Goal: Task Accomplishment & Management: Manage account settings

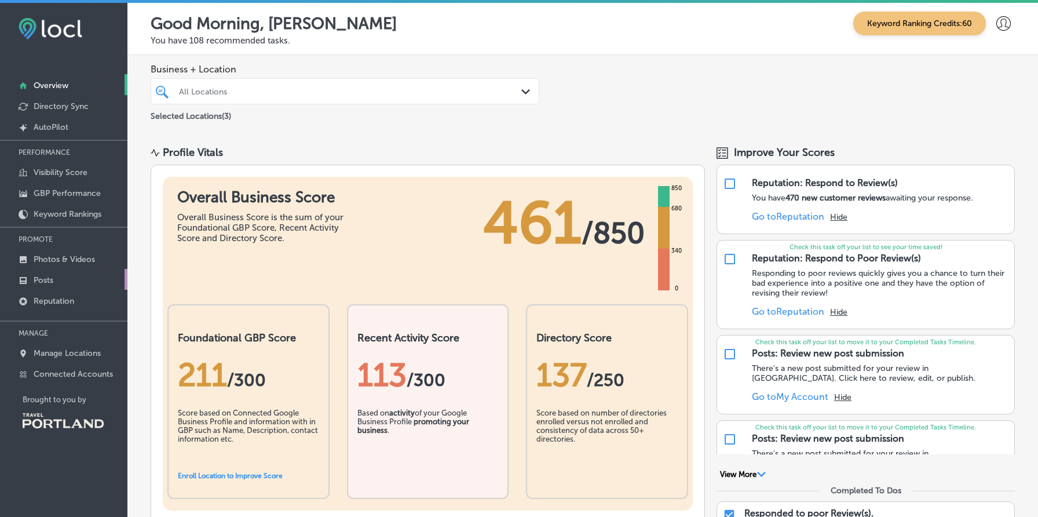
click at [47, 275] on p "Posts" at bounding box center [44, 280] width 20 height 10
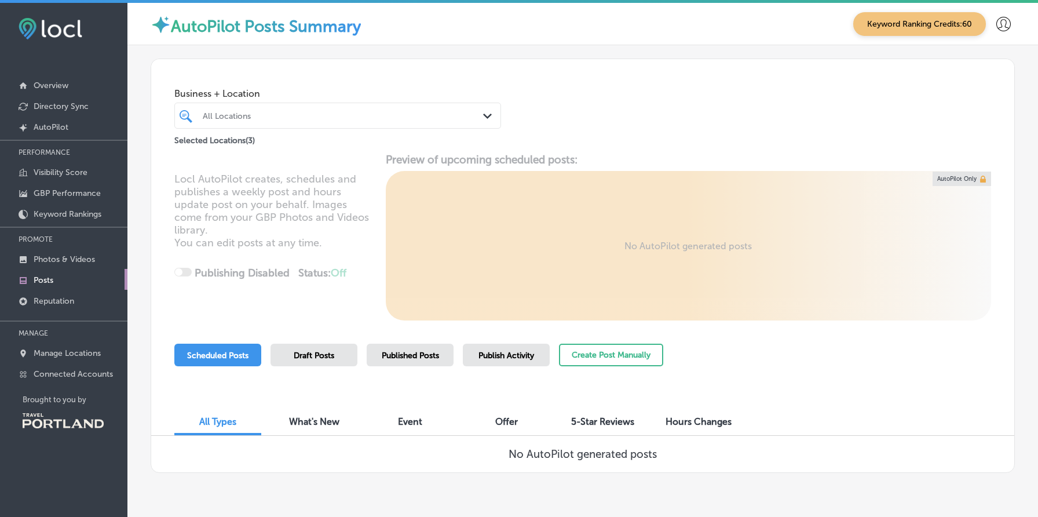
scroll to position [32, 0]
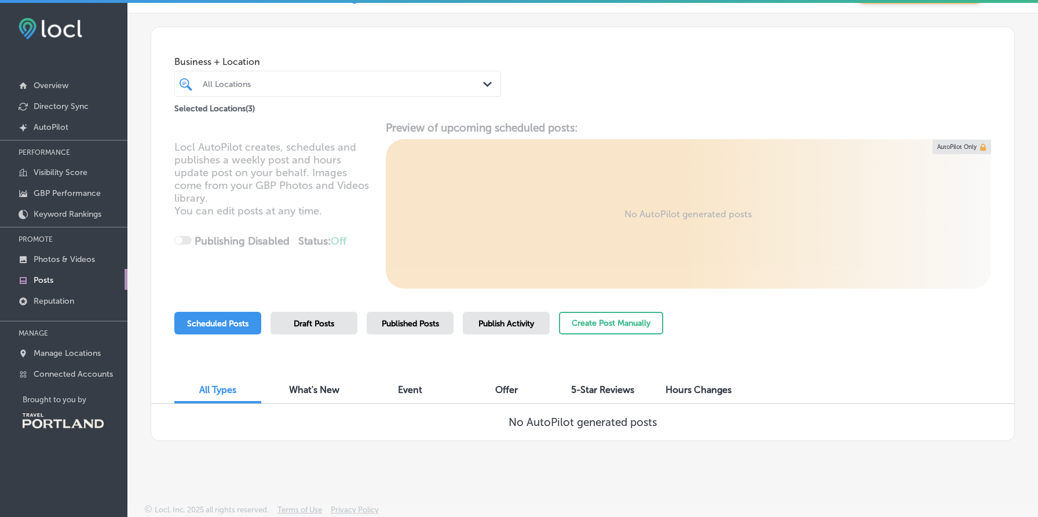
click at [298, 328] on div "Draft Posts" at bounding box center [313, 323] width 87 height 23
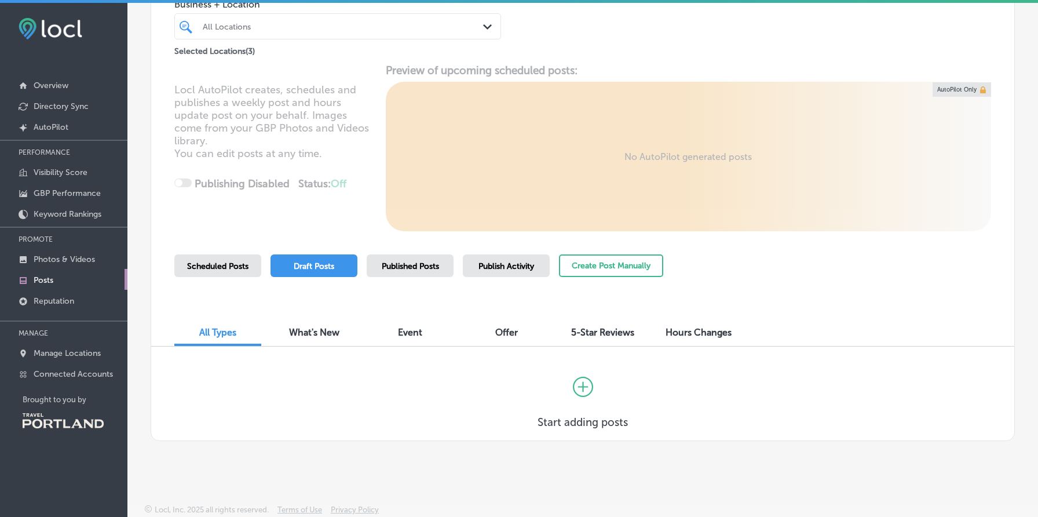
click at [415, 268] on span "Published Posts" at bounding box center [410, 266] width 57 height 10
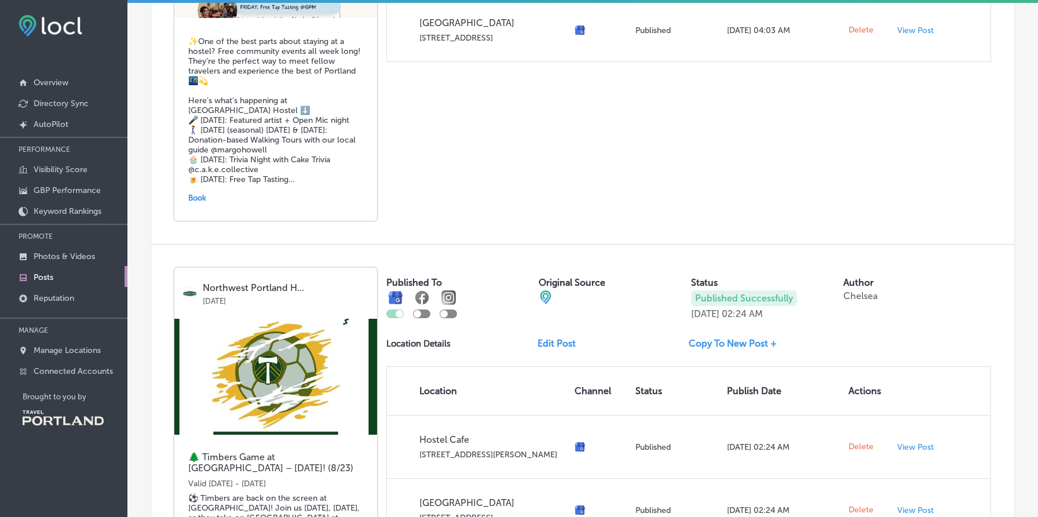
scroll to position [2325, 0]
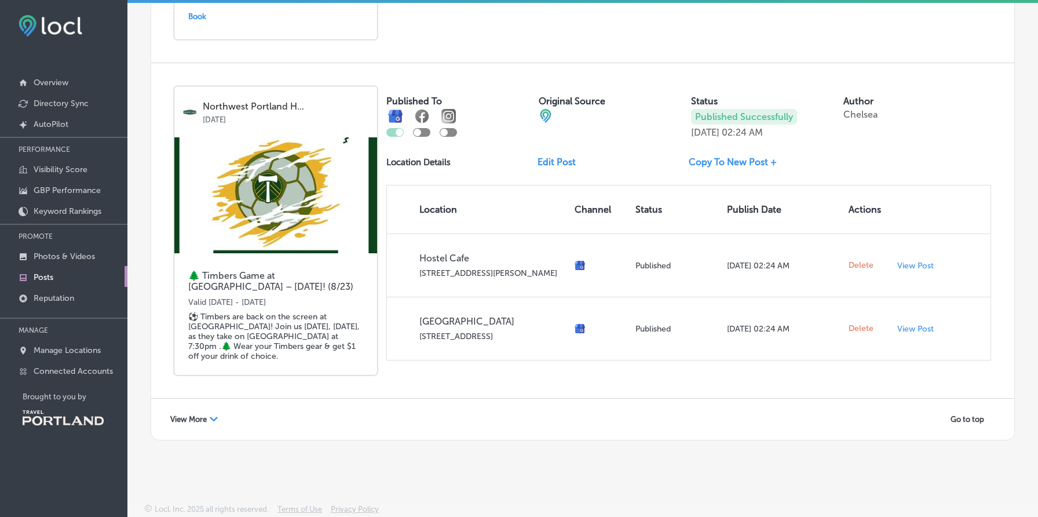
click at [193, 422] on div "View More Path Created with Sketch." at bounding box center [194, 419] width 63 height 18
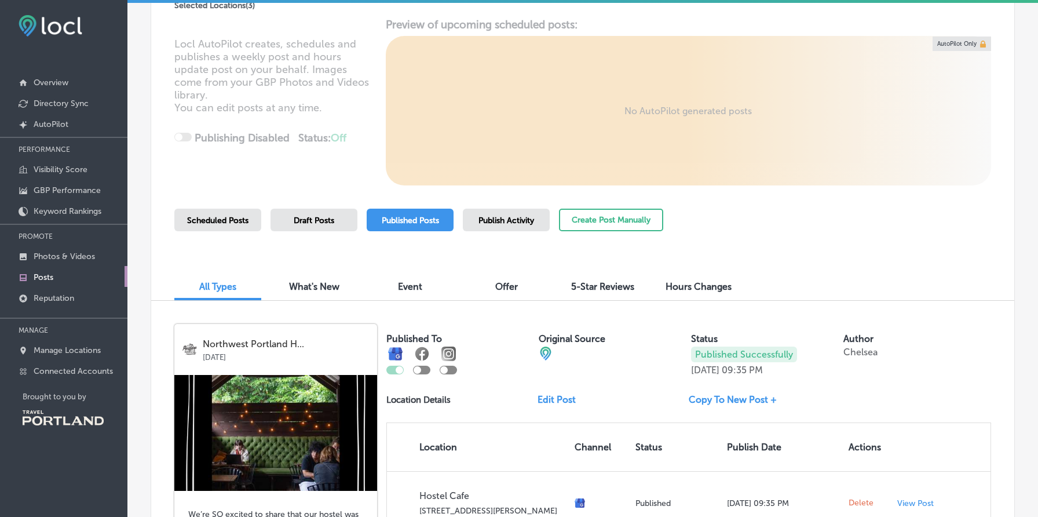
scroll to position [0, 0]
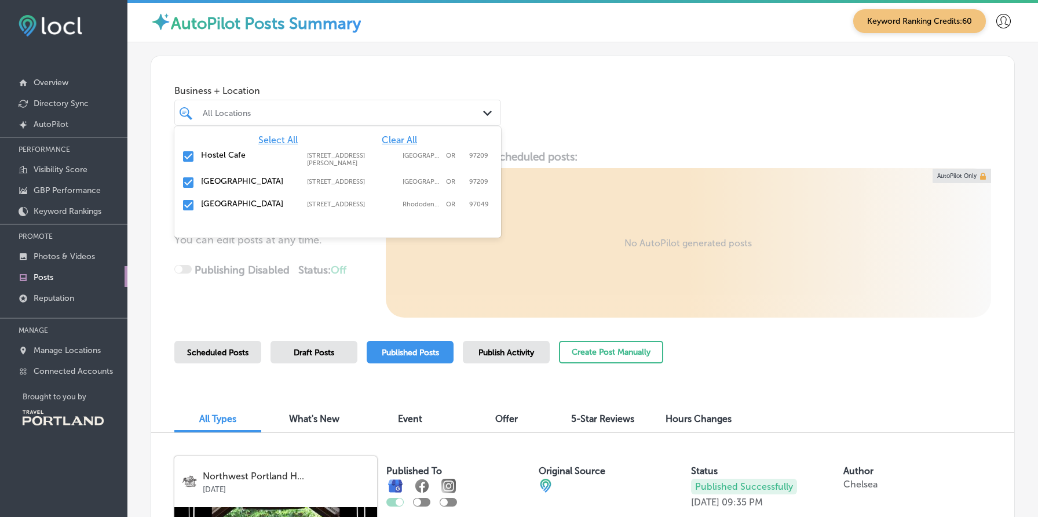
click at [357, 111] on div "All Locations" at bounding box center [344, 113] width 282 height 10
click at [330, 83] on div "Business + Location option focused, 1 of 4. 4 results available. Use Up and Dow…" at bounding box center [337, 102] width 327 height 46
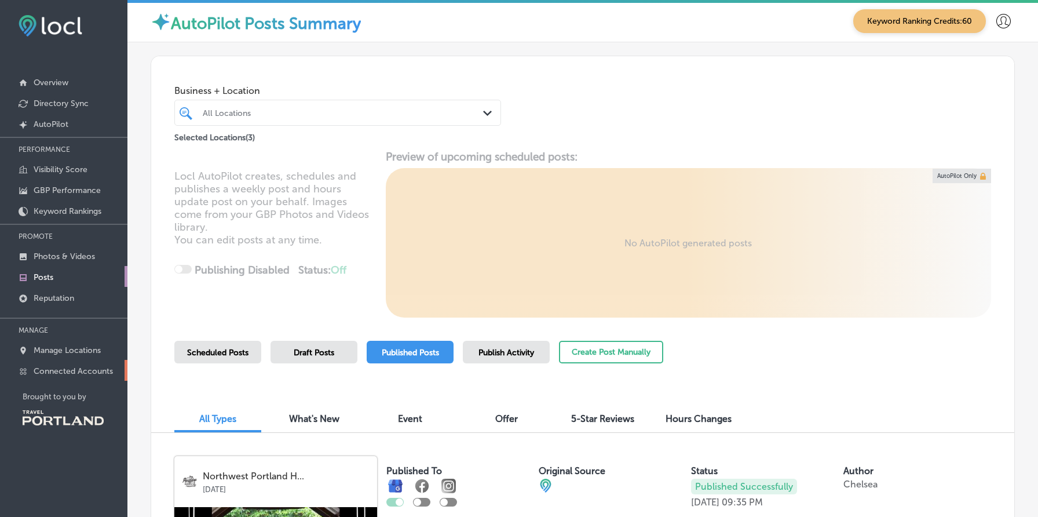
click at [91, 368] on p "Connected Accounts" at bounding box center [73, 371] width 79 height 10
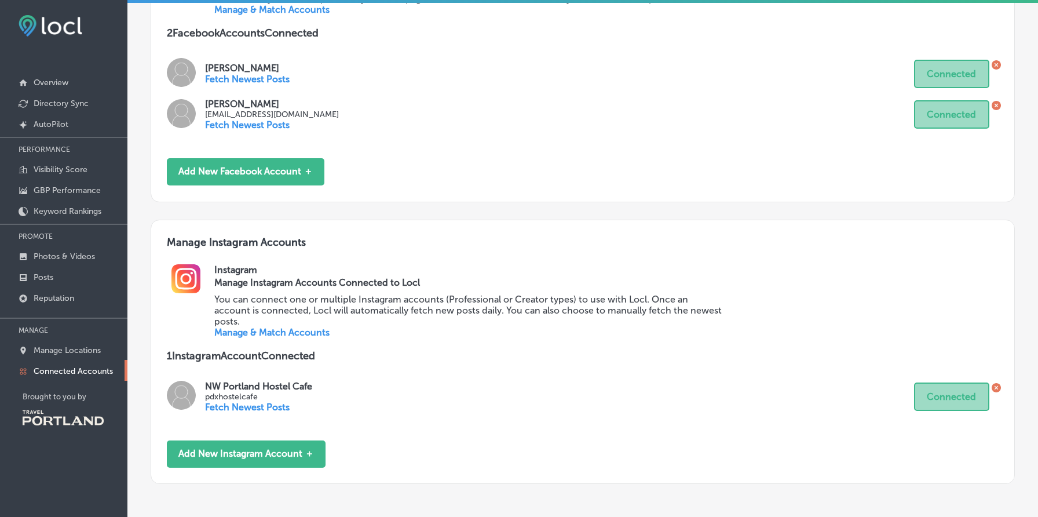
scroll to position [271, 0]
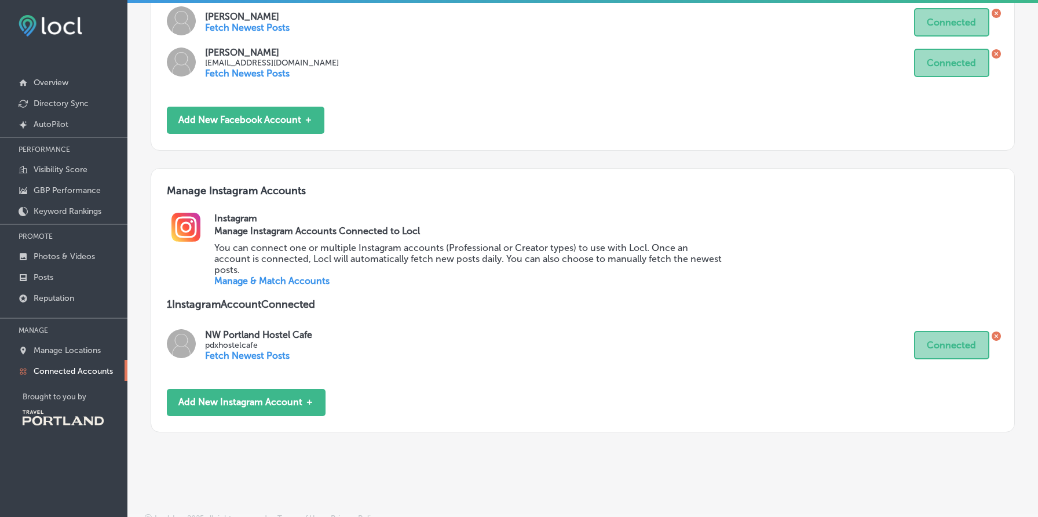
click at [295, 275] on link "Manage & Match Accounts" at bounding box center [271, 280] width 115 height 11
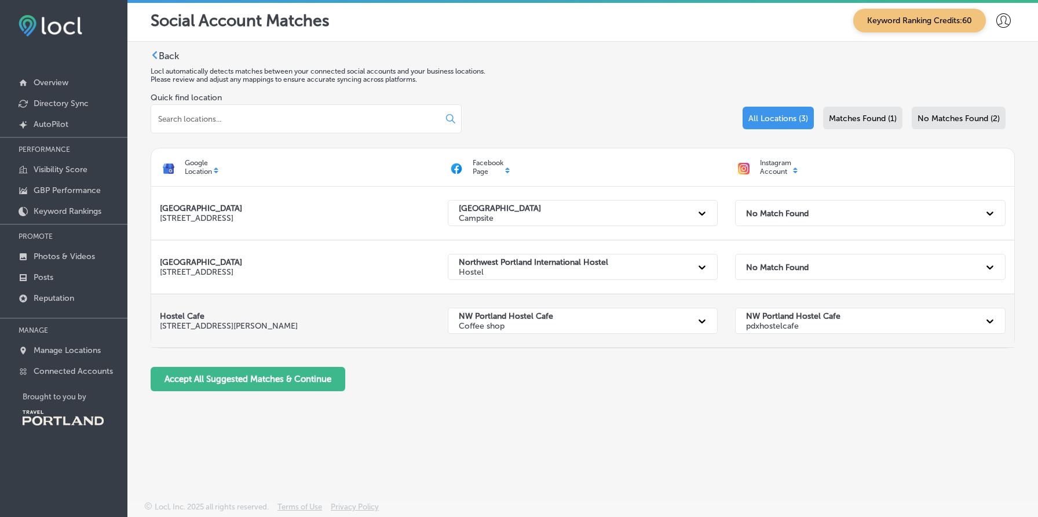
click at [185, 319] on strong "Hostel Cafe" at bounding box center [182, 316] width 45 height 10
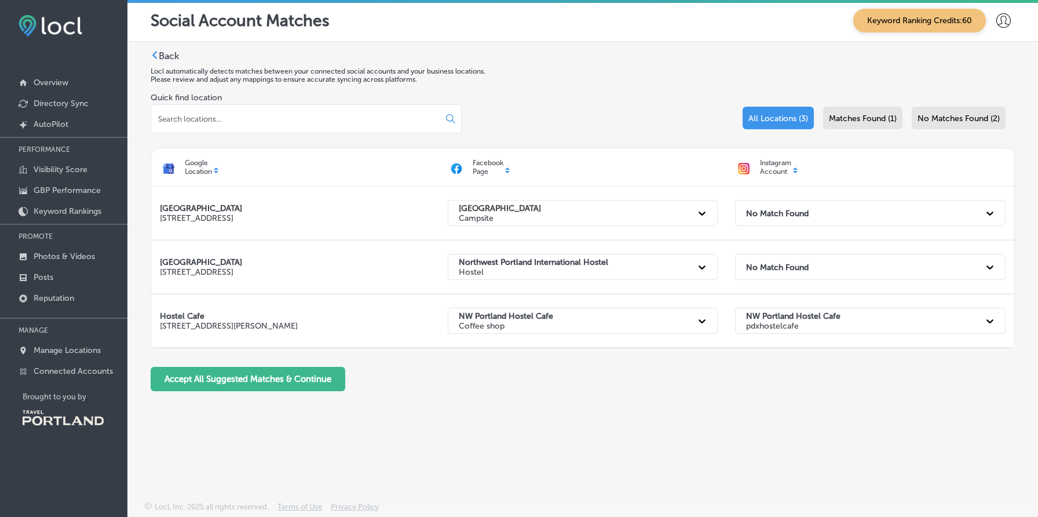
click at [882, 116] on span "Matches Found (1)" at bounding box center [863, 119] width 68 height 10
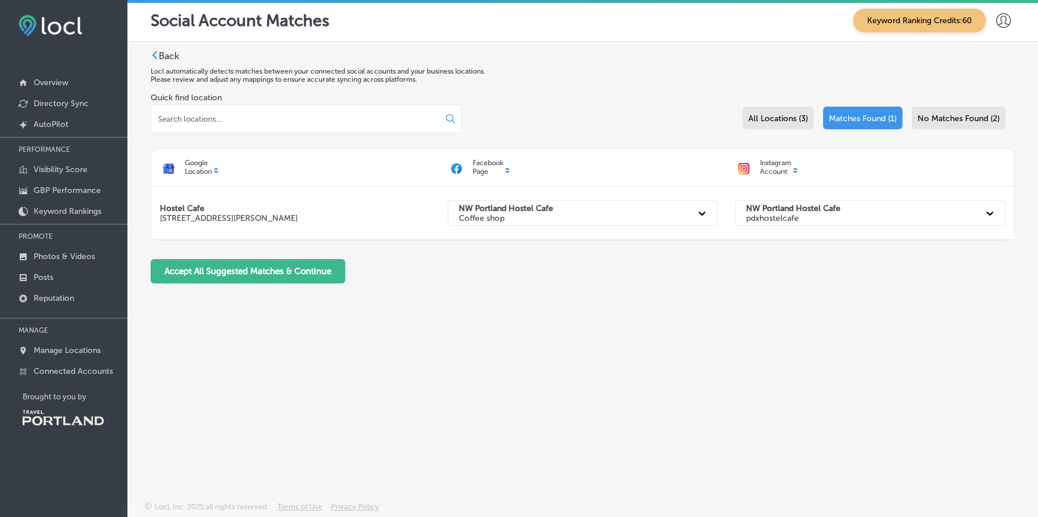
click at [787, 118] on span "All Locations (3)" at bounding box center [778, 119] width 60 height 10
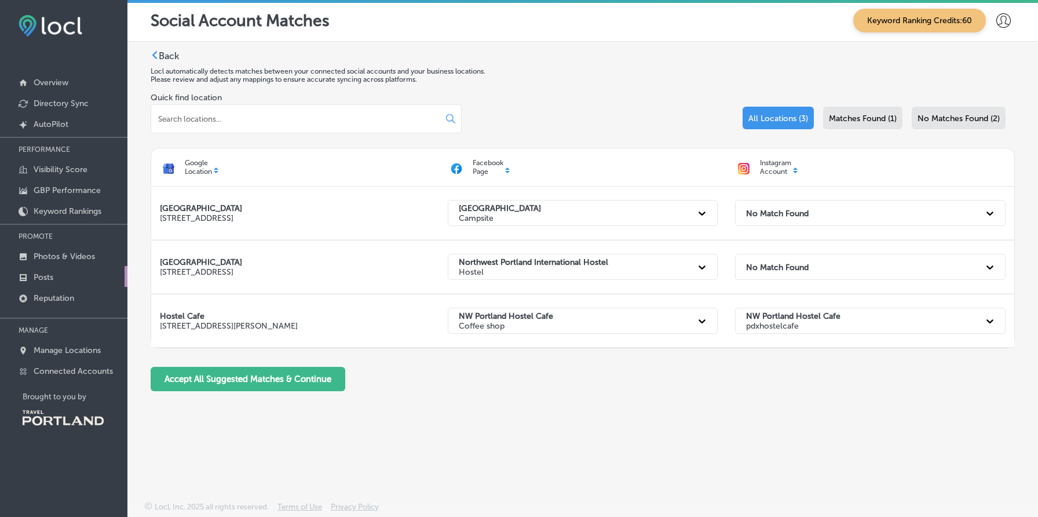
click at [58, 279] on link "Posts" at bounding box center [63, 276] width 127 height 21
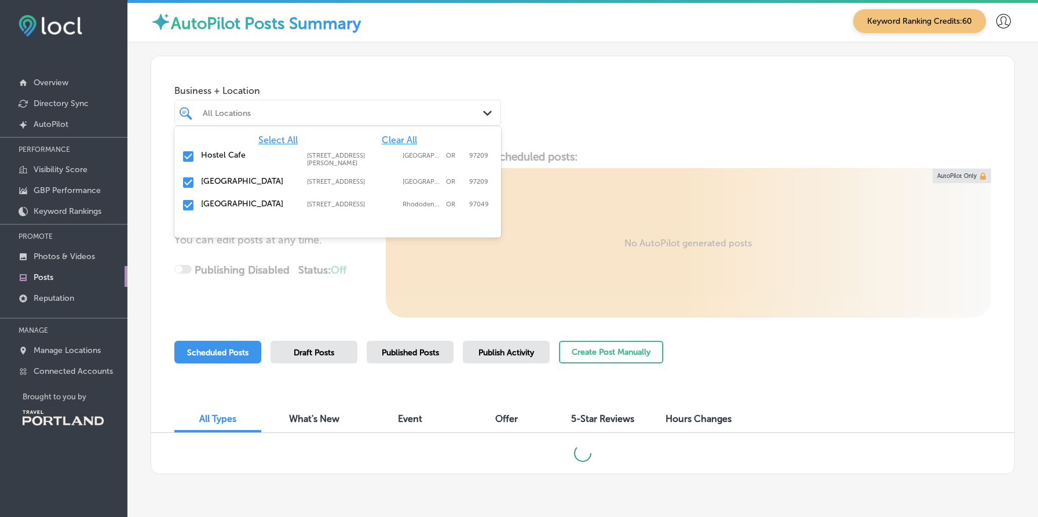
click at [297, 105] on div at bounding box center [324, 113] width 245 height 16
click at [401, 141] on span "Clear All" at bounding box center [399, 139] width 35 height 11
click at [188, 159] on input "checkbox" at bounding box center [188, 156] width 14 height 14
click at [664, 89] on div "Business + Location option 1810 Northwest Glisan Street, selected. option 70803…" at bounding box center [582, 100] width 863 height 88
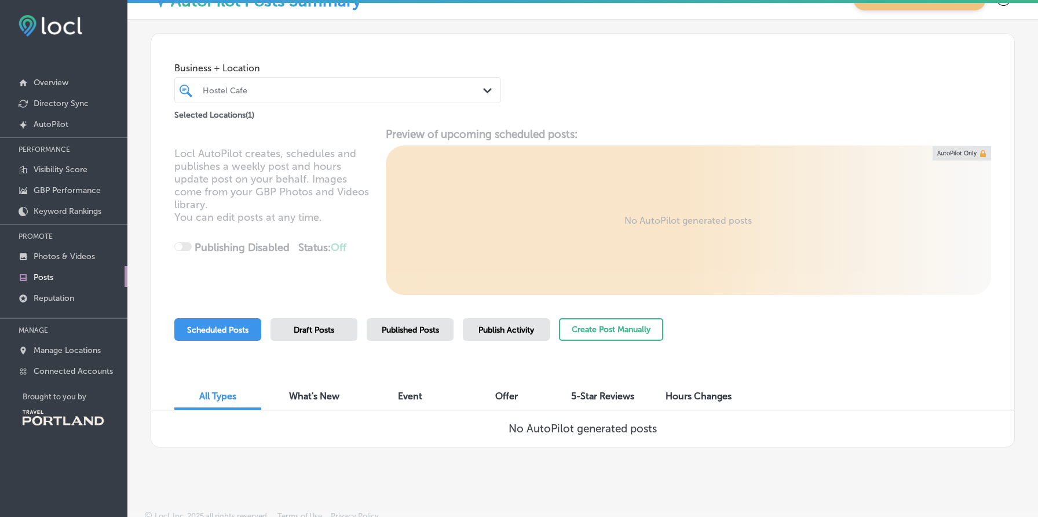
scroll to position [32, 0]
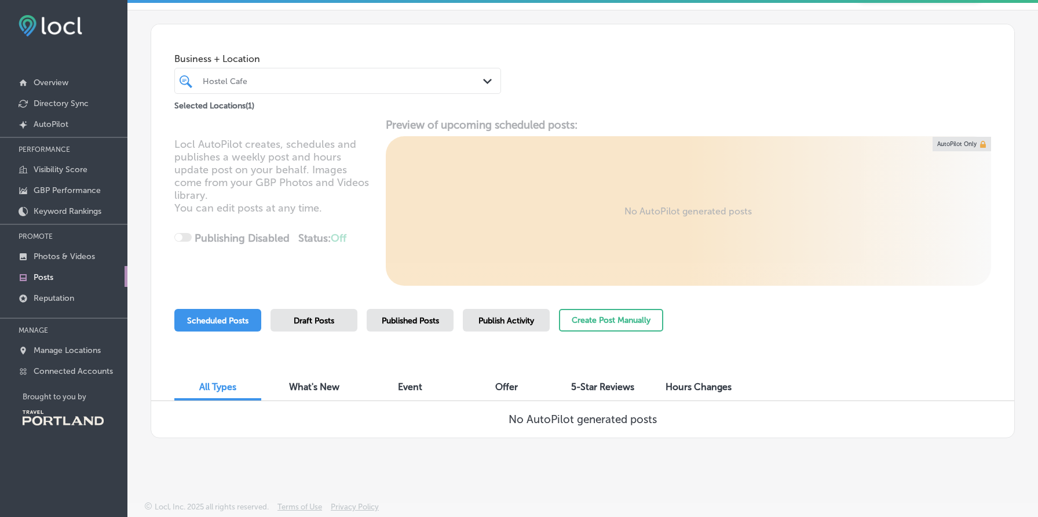
click at [424, 316] on span "Published Posts" at bounding box center [410, 321] width 57 height 10
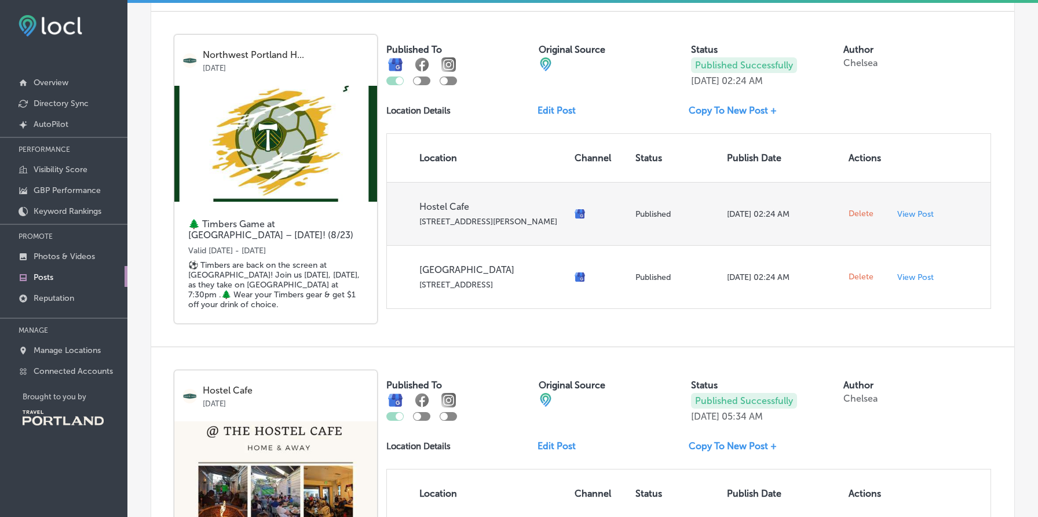
scroll to position [2247, 0]
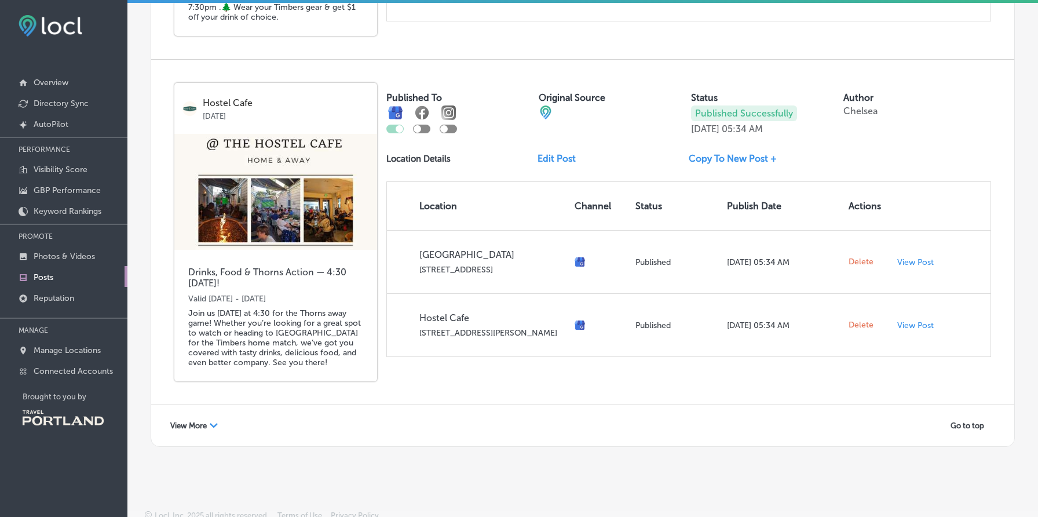
click at [201, 416] on div "View More Path Created with Sketch." at bounding box center [194, 425] width 63 height 18
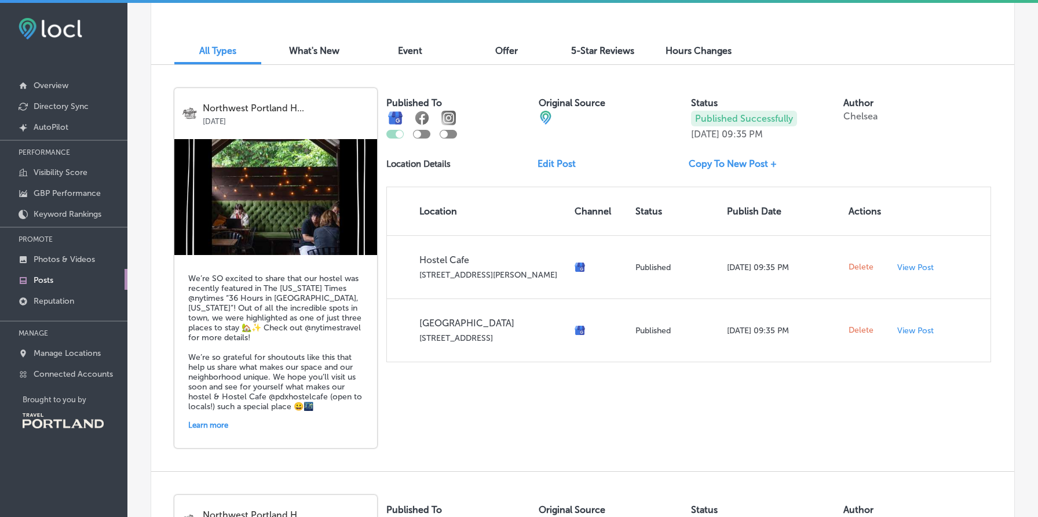
scroll to position [399, 0]
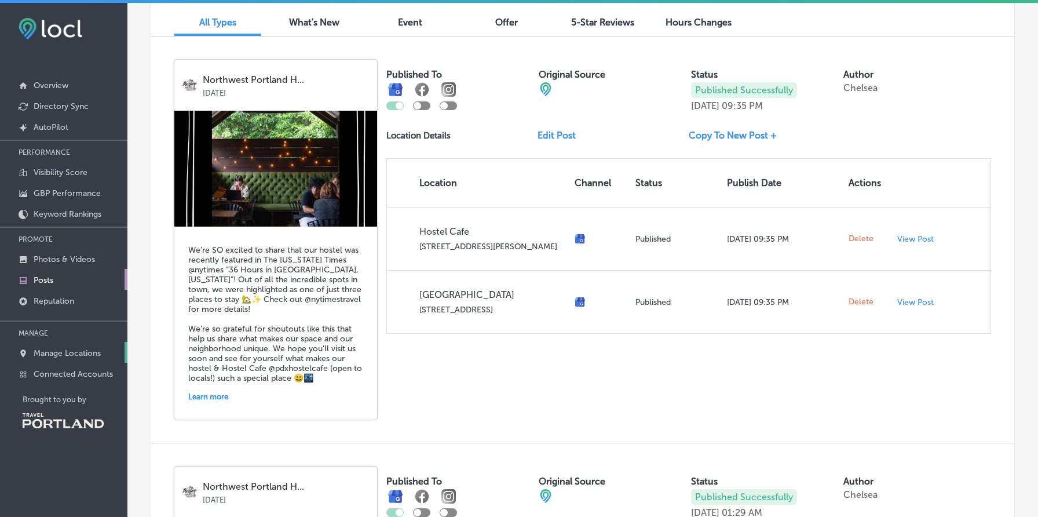
click at [66, 352] on p "Manage Locations" at bounding box center [67, 353] width 67 height 10
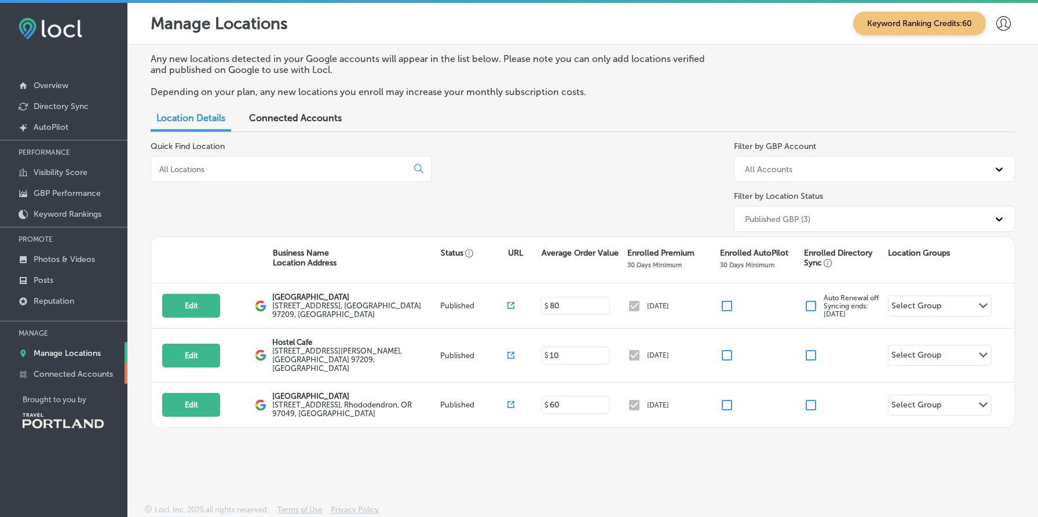
click at [106, 378] on link "Connected Accounts" at bounding box center [63, 373] width 127 height 21
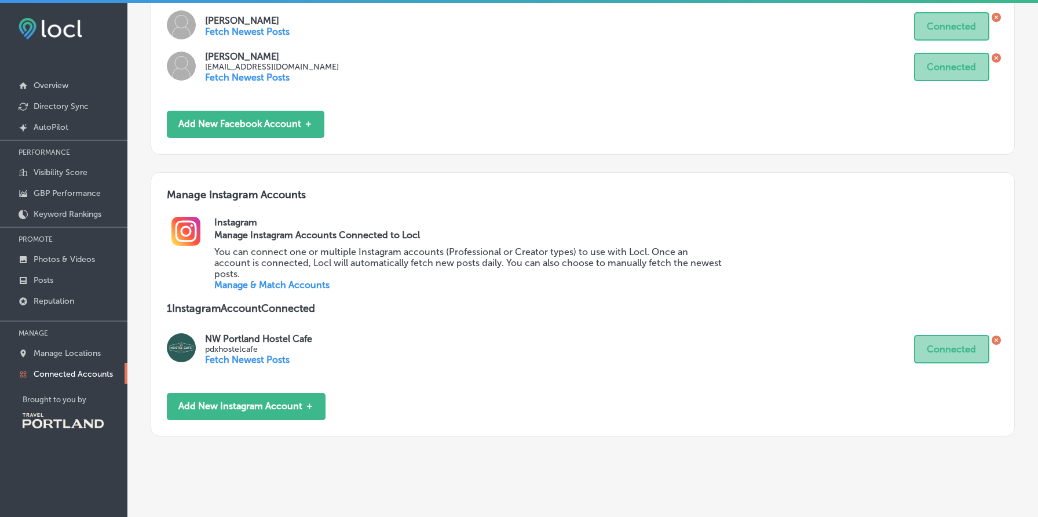
scroll to position [271, 0]
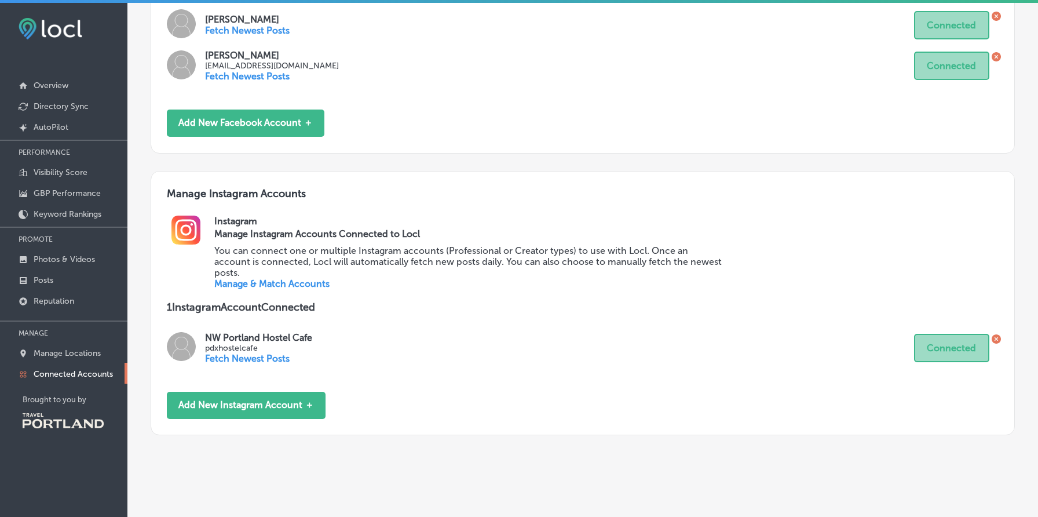
click at [253, 353] on p "Fetch Newest Posts" at bounding box center [258, 358] width 107 height 11
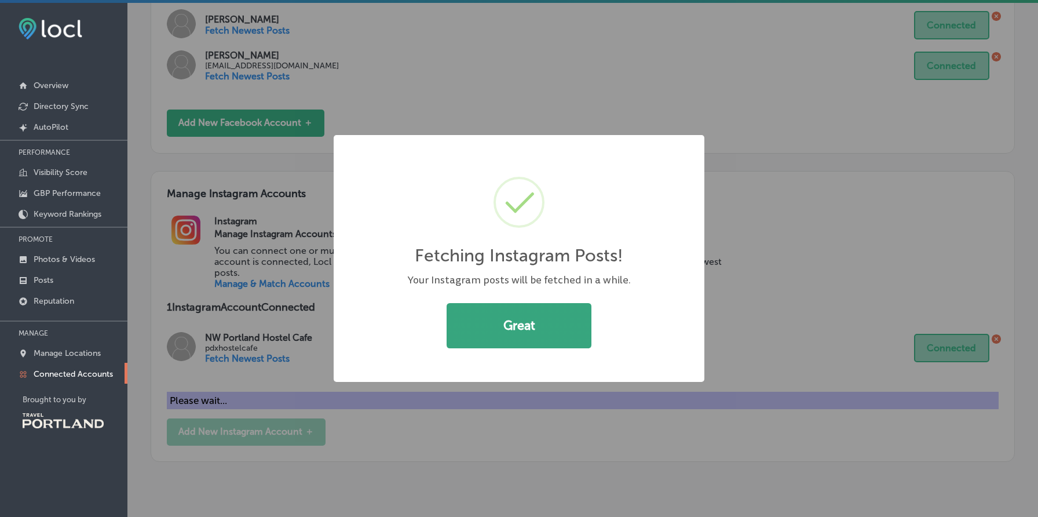
click at [490, 313] on button "Great" at bounding box center [519, 325] width 145 height 45
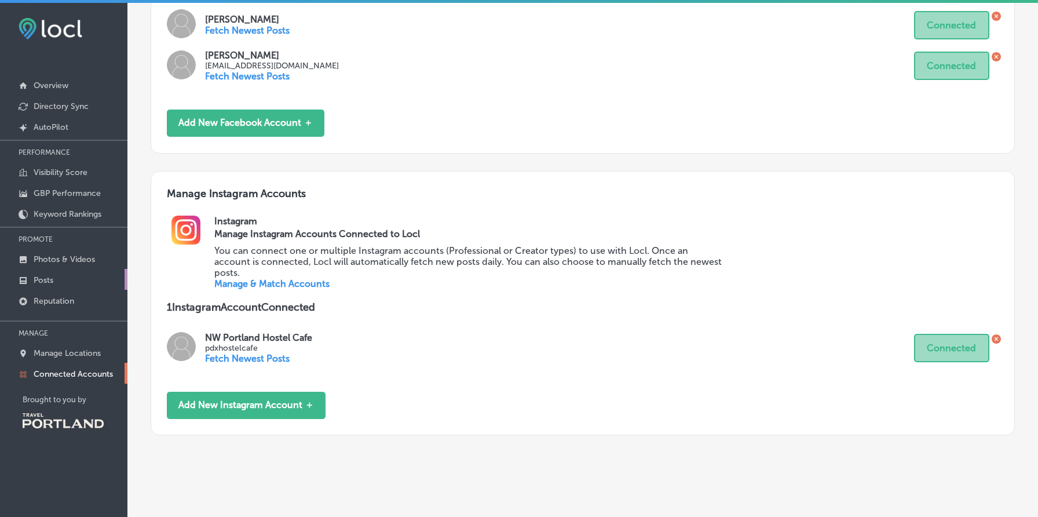
click at [53, 279] on p "Posts" at bounding box center [44, 280] width 20 height 10
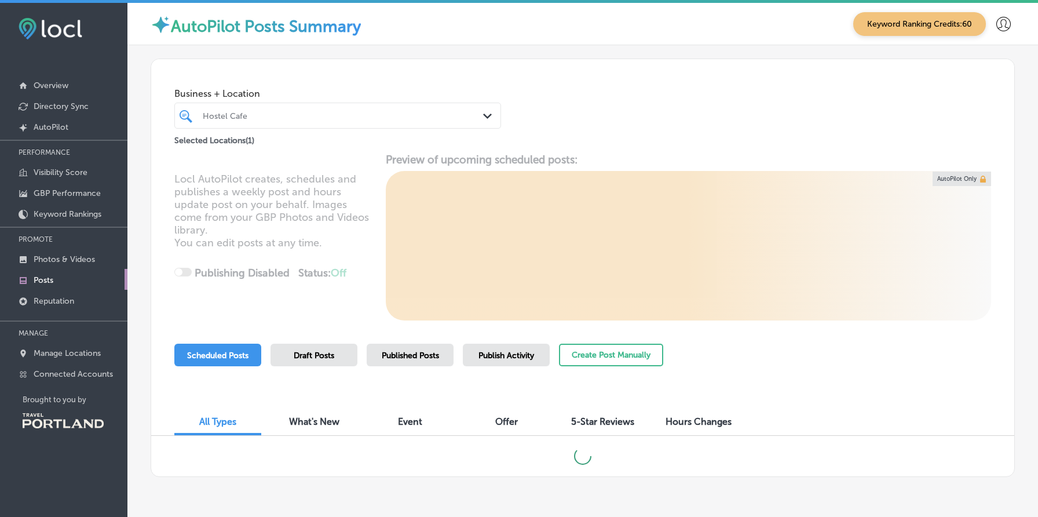
click at [407, 353] on span "Published Posts" at bounding box center [410, 355] width 57 height 10
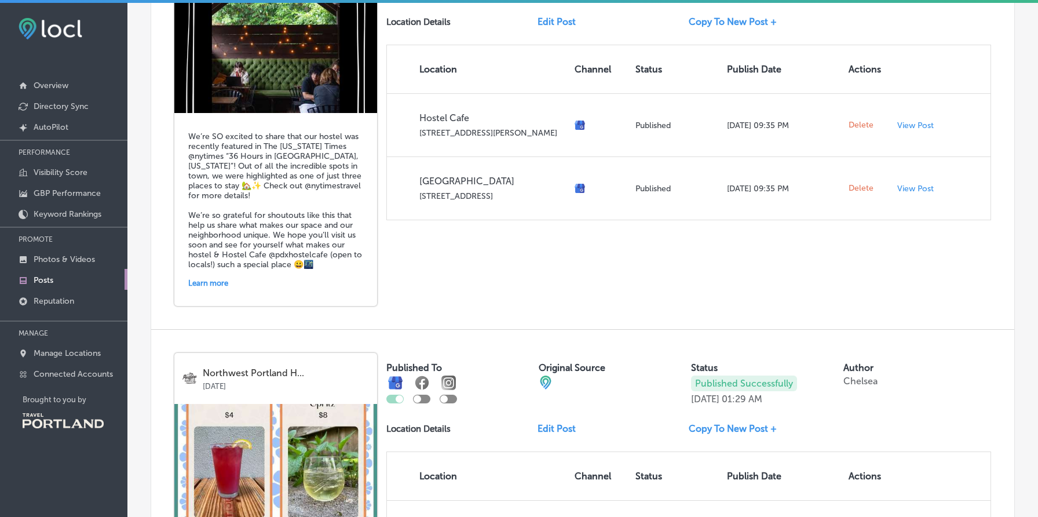
scroll to position [185, 0]
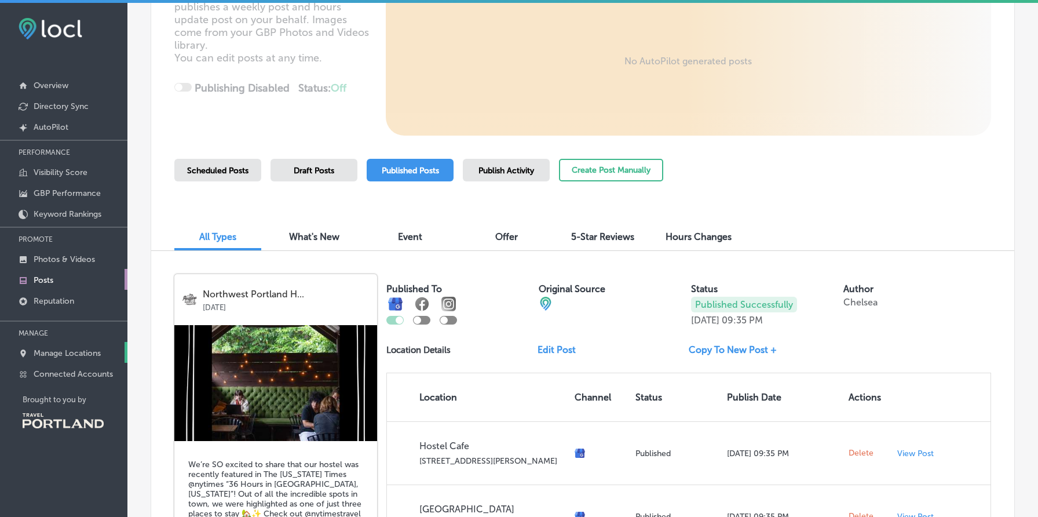
click at [60, 355] on p "Manage Locations" at bounding box center [67, 353] width 67 height 10
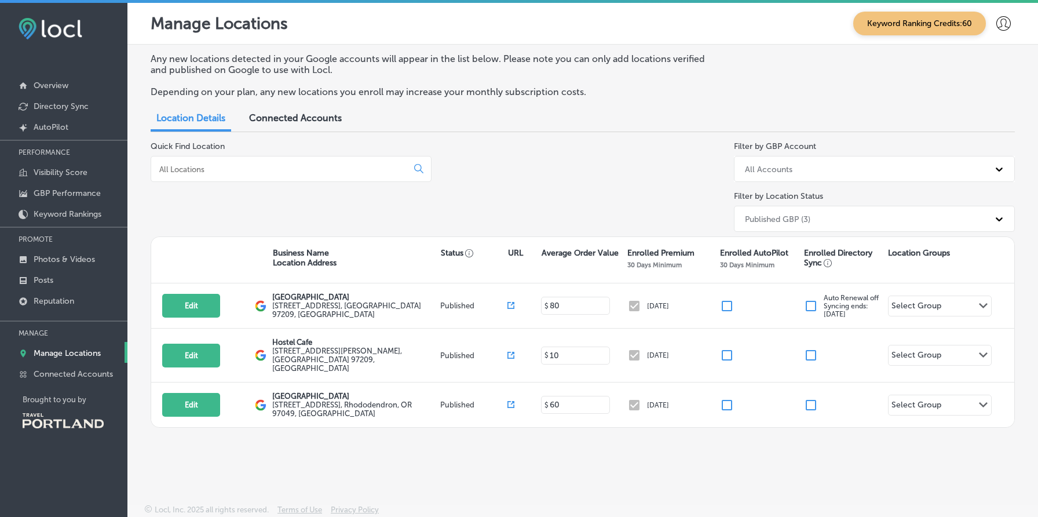
click at [290, 117] on span "Connected Accounts" at bounding box center [295, 117] width 93 height 11
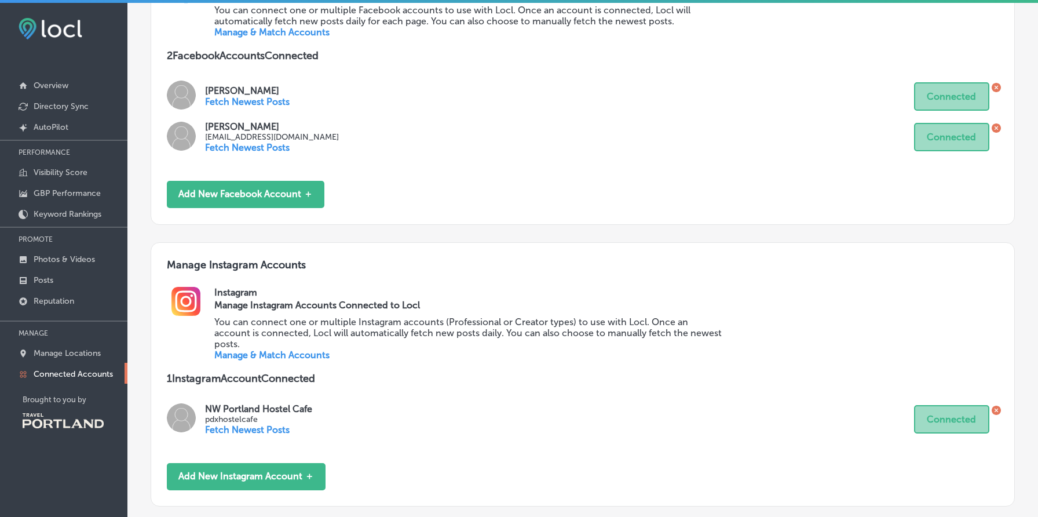
scroll to position [271, 0]
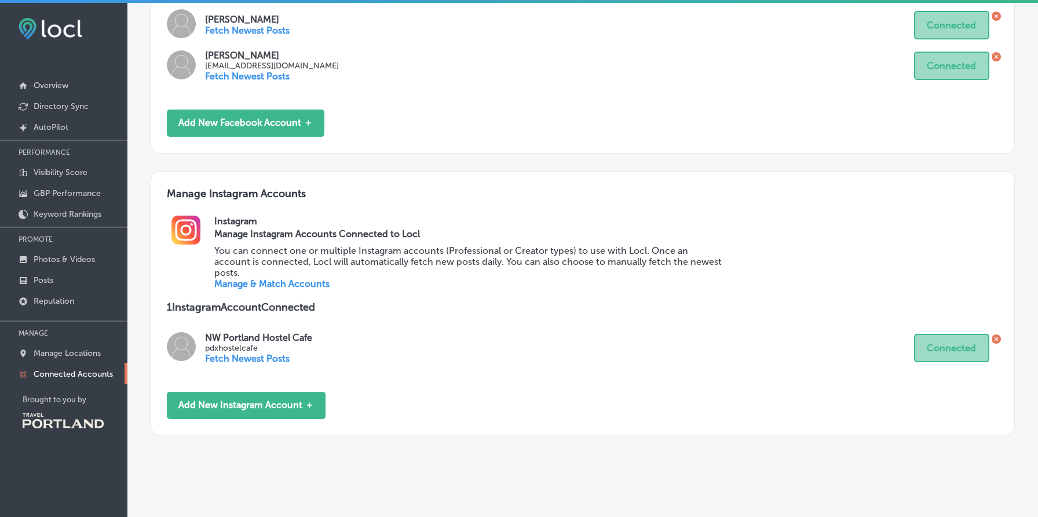
click at [239, 343] on p "pdxhostelcafe" at bounding box center [258, 348] width 107 height 10
copy p "pdxhostelcafe"
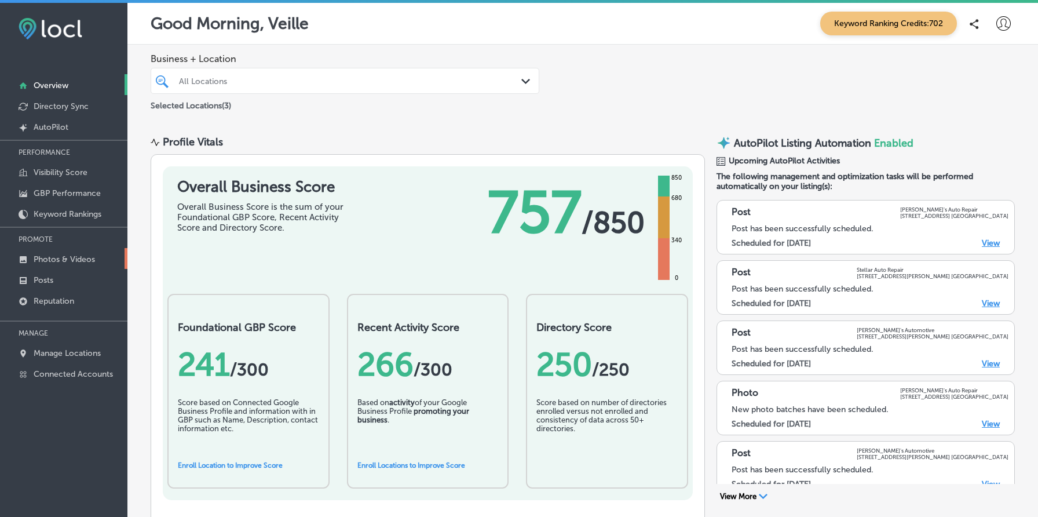
click at [81, 259] on p "Photos & Videos" at bounding box center [64, 259] width 61 height 10
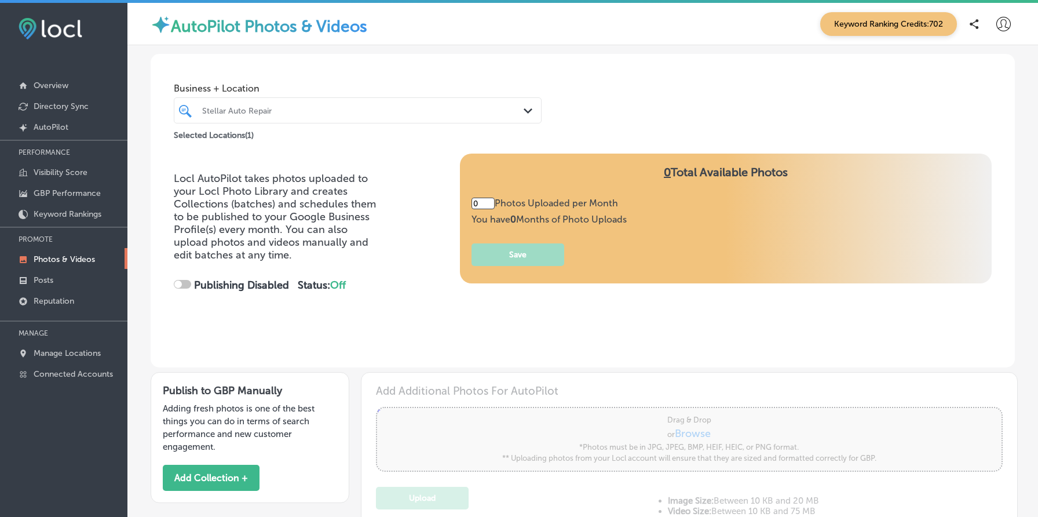
type input "5"
checkbox input "true"
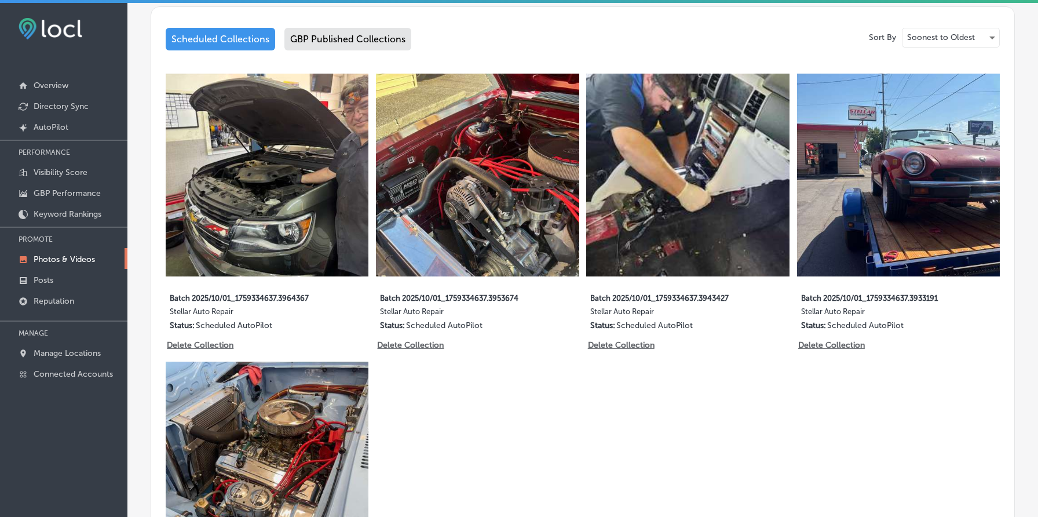
scroll to position [586, 0]
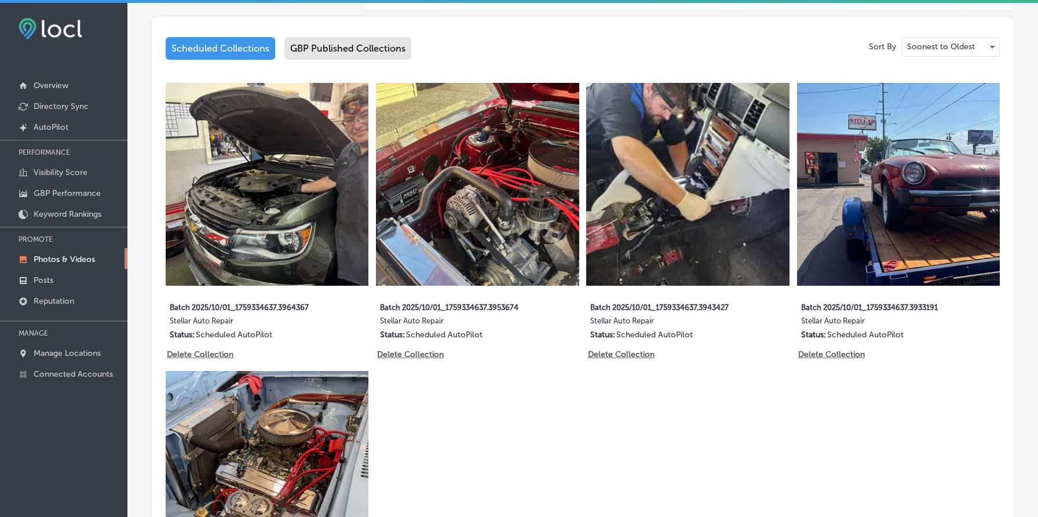
click at [346, 53] on div "GBP Published Collections" at bounding box center [347, 48] width 127 height 23
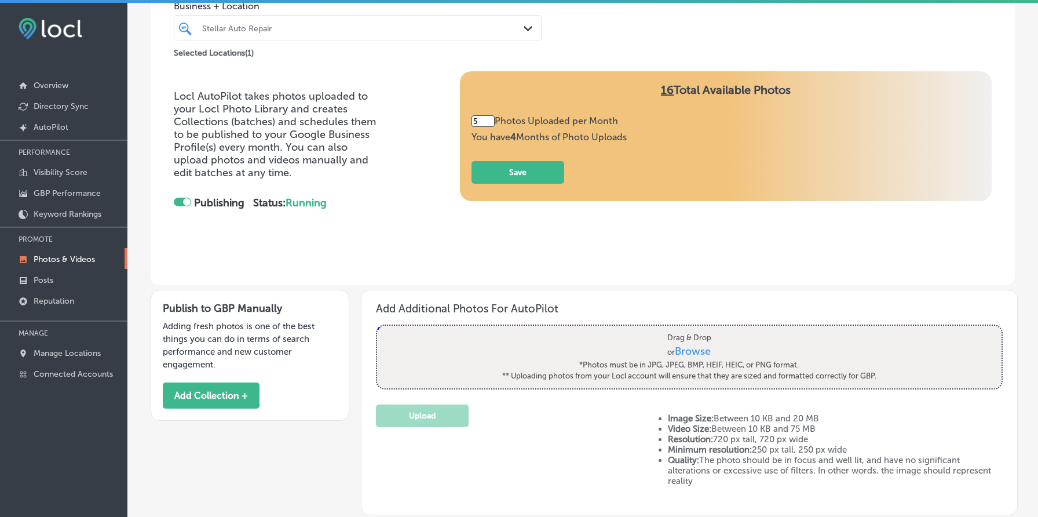
scroll to position [70, 0]
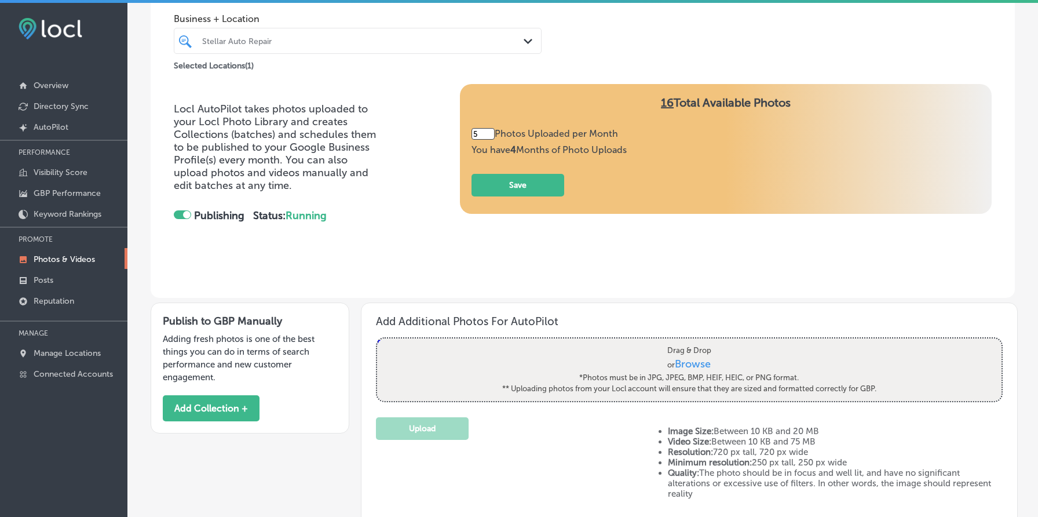
click at [288, 41] on div "Stellar Auto Repair" at bounding box center [363, 41] width 323 height 10
click at [290, 41] on div "Stellar Auto Repair" at bounding box center [363, 41] width 323 height 10
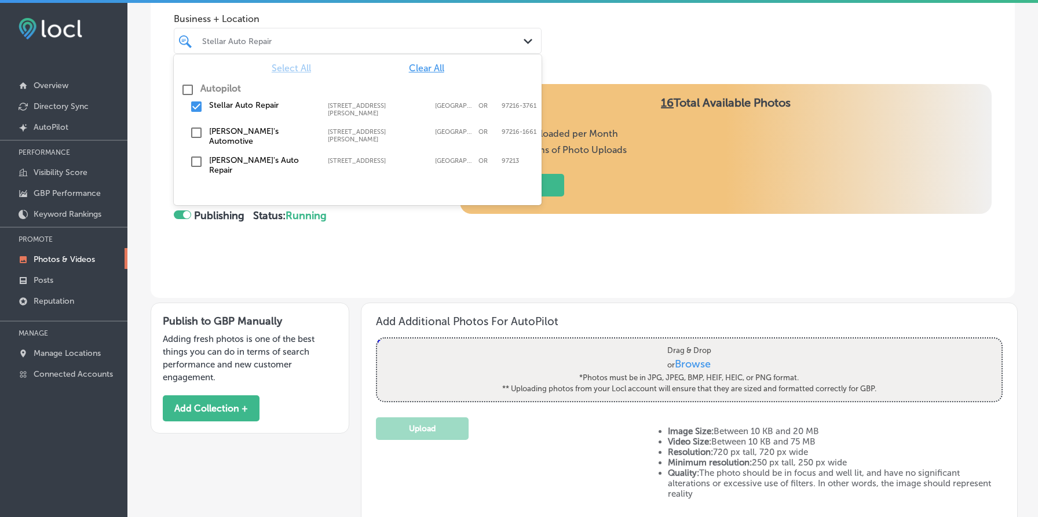
click at [255, 155] on label "[PERSON_NAME]'s Auto Repair" at bounding box center [262, 165] width 107 height 20
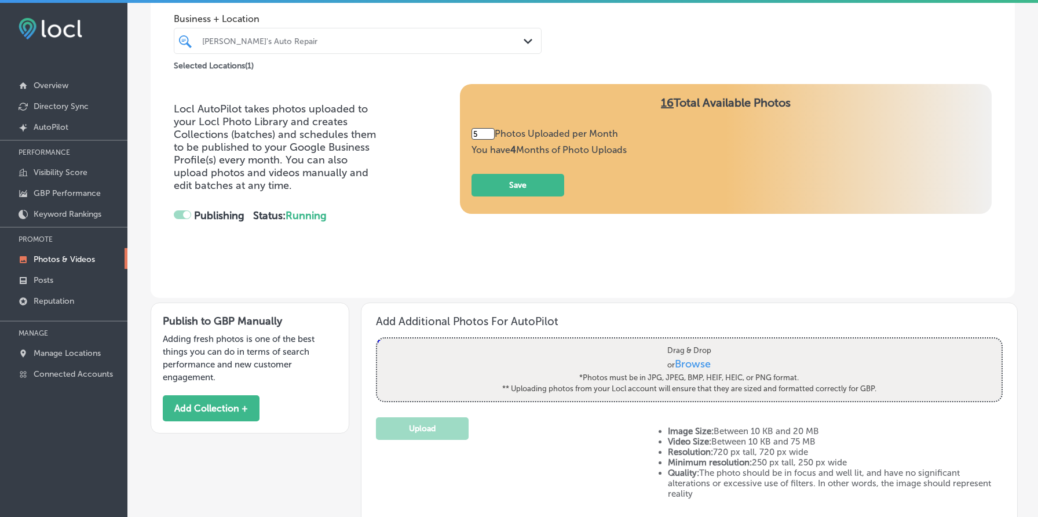
click at [378, 282] on div "Locl AutoPilot takes photos uploaded to your Locl Photo Library and creates Col…" at bounding box center [583, 191] width 864 height 214
type input "3"
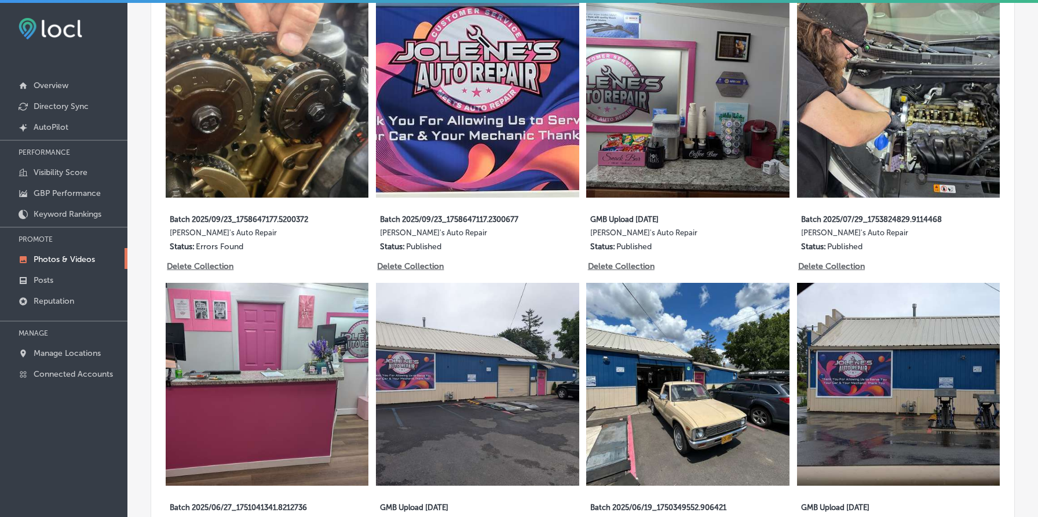
scroll to position [677, 0]
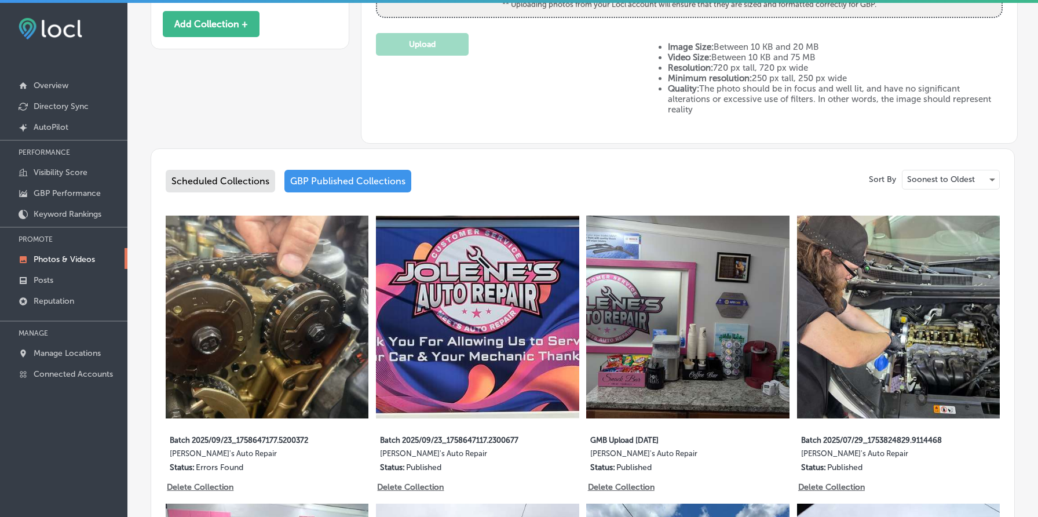
click at [253, 172] on div "Scheduled Collections" at bounding box center [220, 181] width 109 height 23
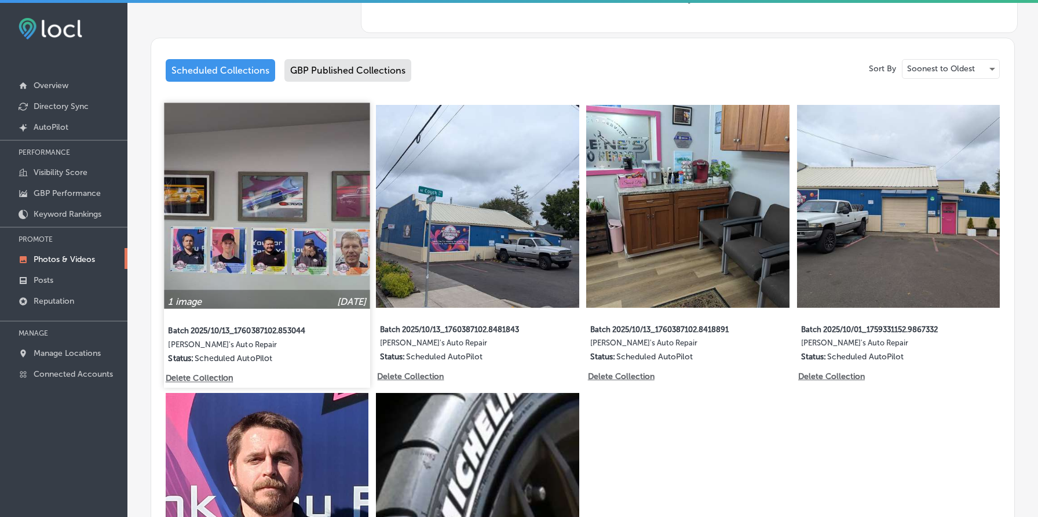
scroll to position [618, 0]
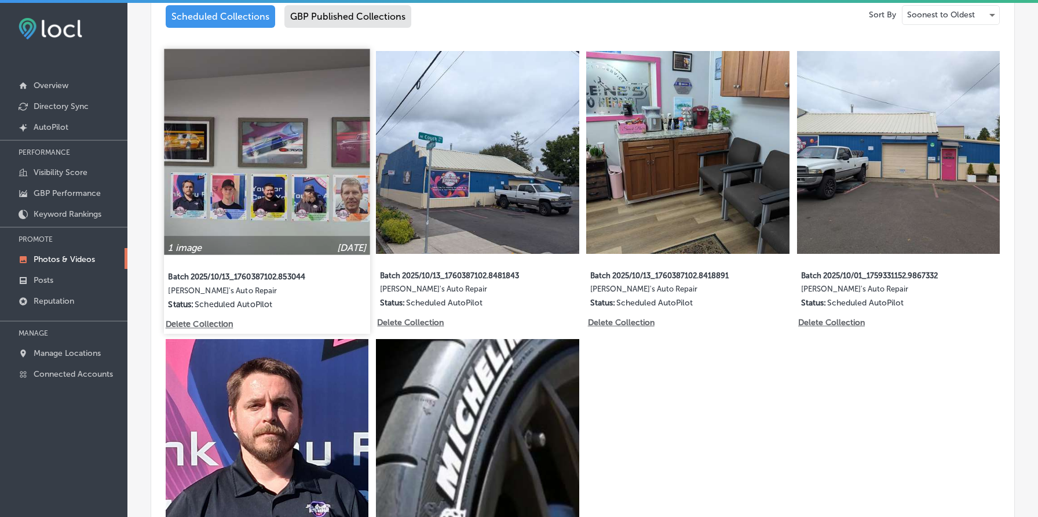
click at [268, 136] on img at bounding box center [267, 152] width 206 height 206
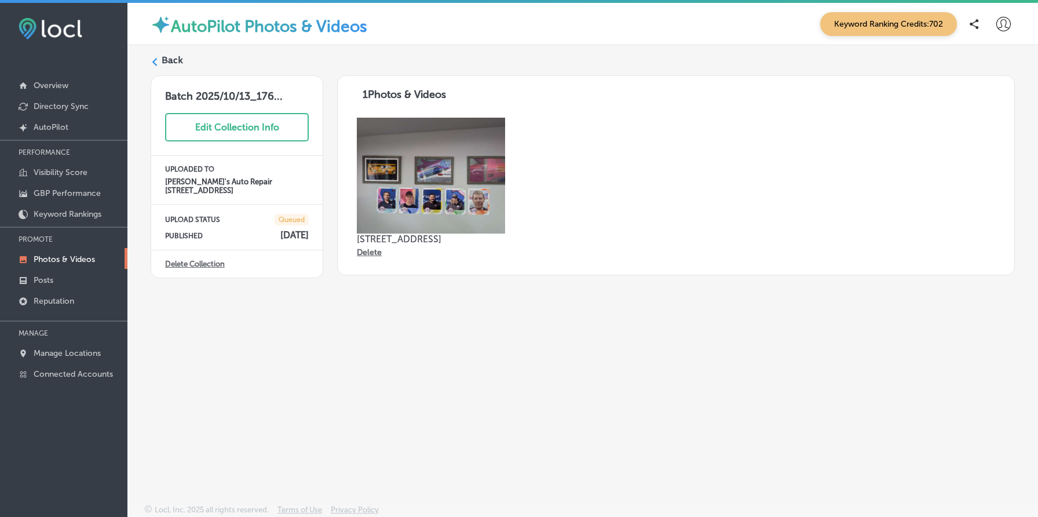
click at [435, 166] on img at bounding box center [431, 176] width 148 height 116
click at [173, 57] on label "Back" at bounding box center [172, 60] width 21 height 13
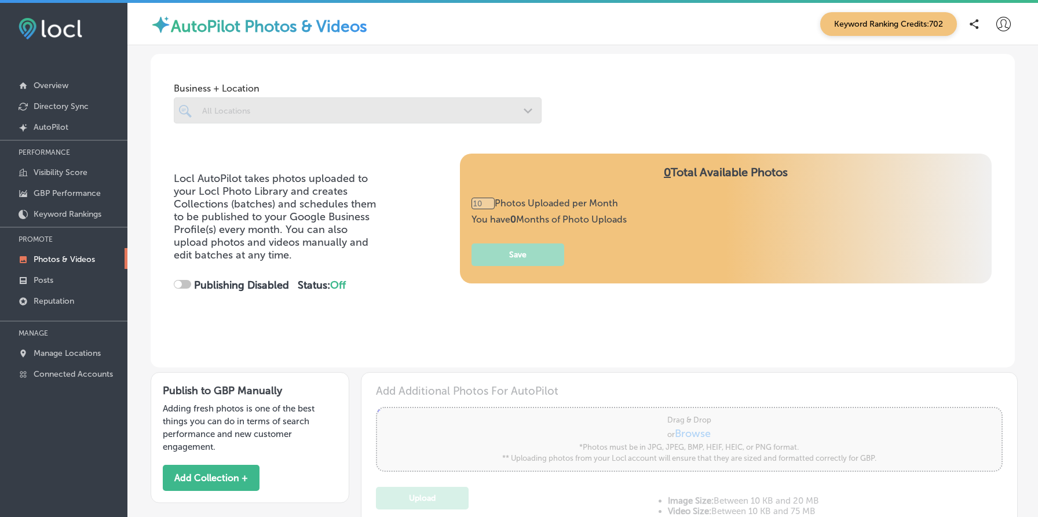
checkbox input "true"
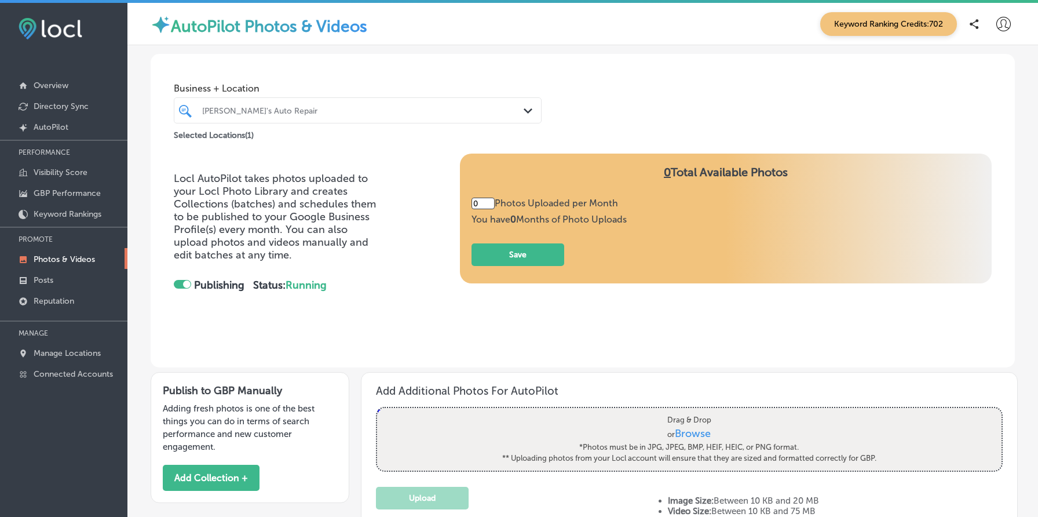
type input "3"
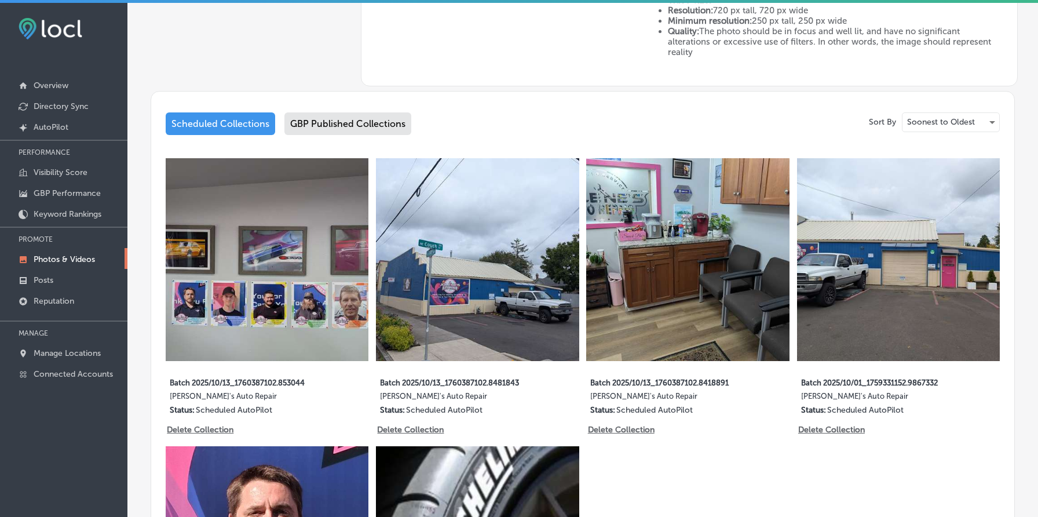
scroll to position [510, 0]
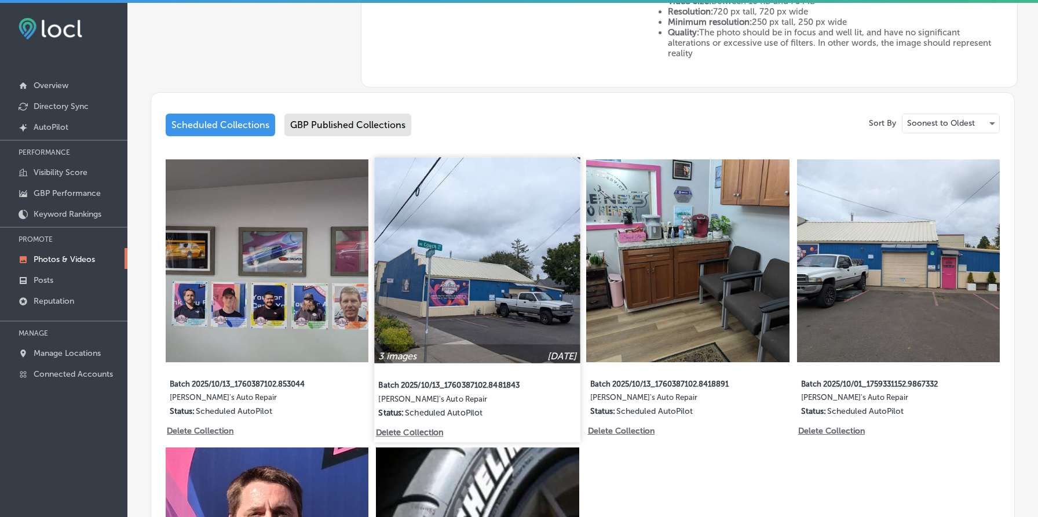
click at [455, 279] on img at bounding box center [478, 260] width 206 height 206
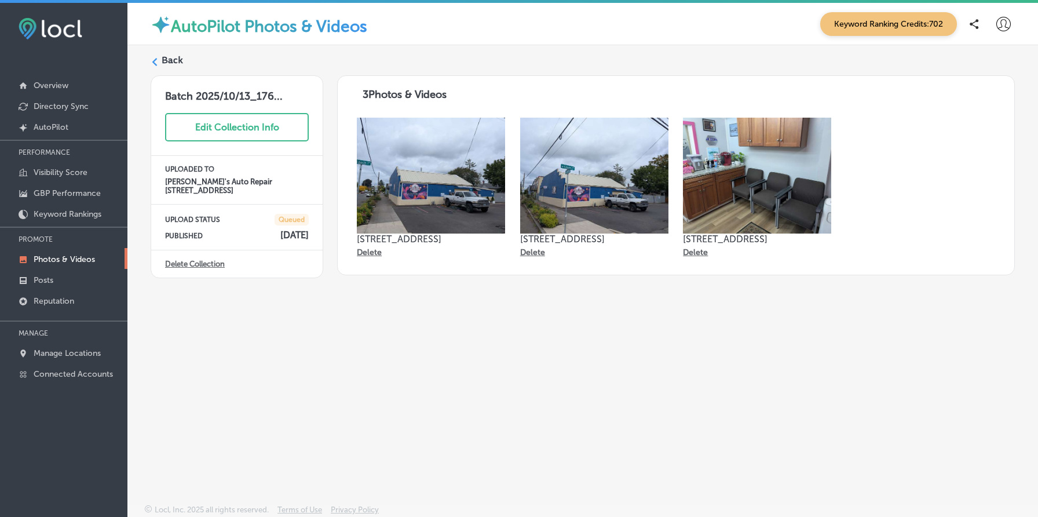
click at [416, 143] on img at bounding box center [431, 176] width 148 height 116
click at [171, 57] on label "Back" at bounding box center [172, 60] width 21 height 13
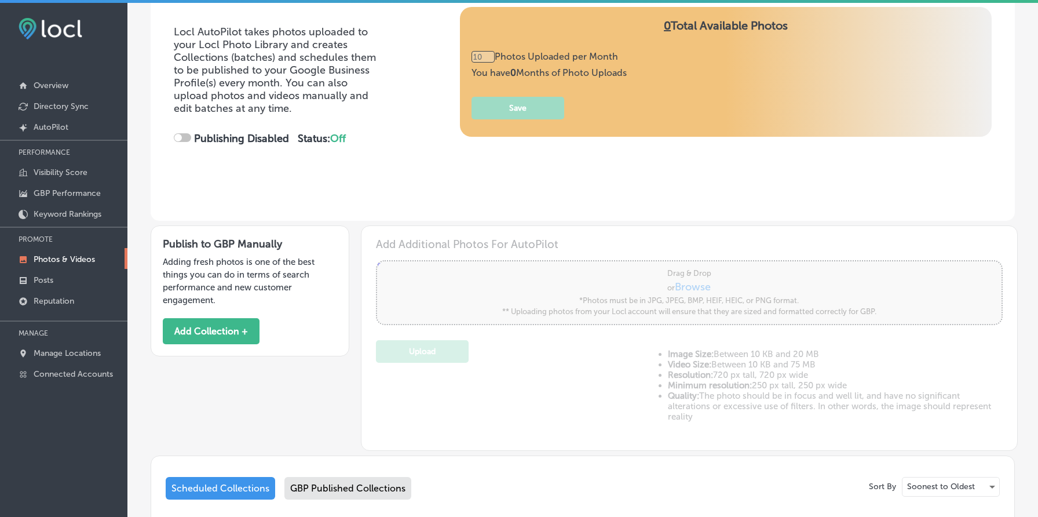
scroll to position [281, 0]
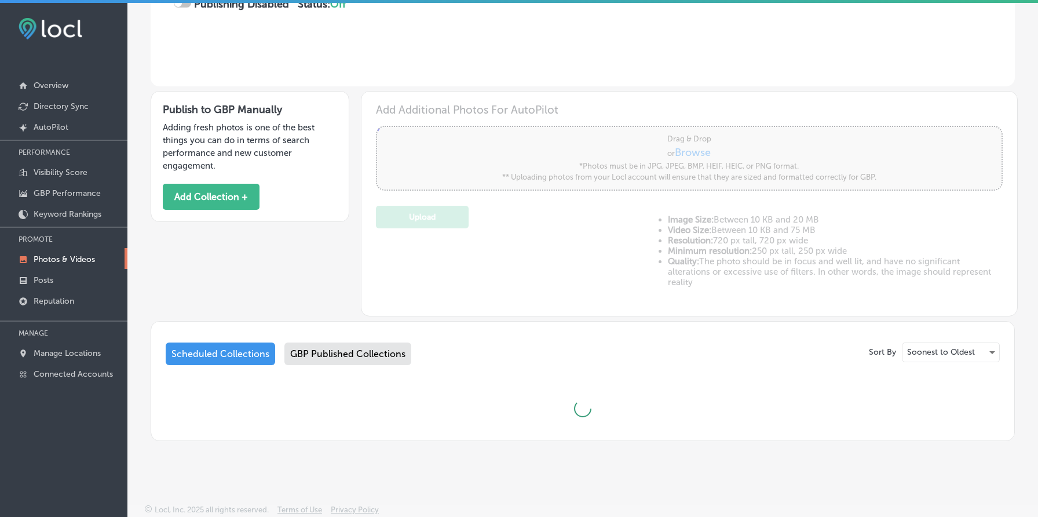
click at [379, 348] on div "GBP Published Collections" at bounding box center [347, 353] width 127 height 23
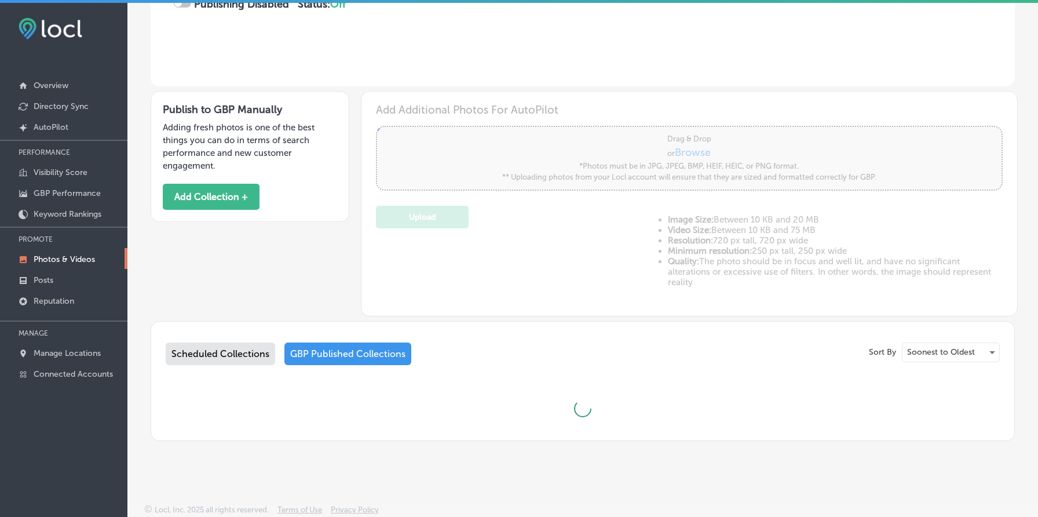
scroll to position [3, 0]
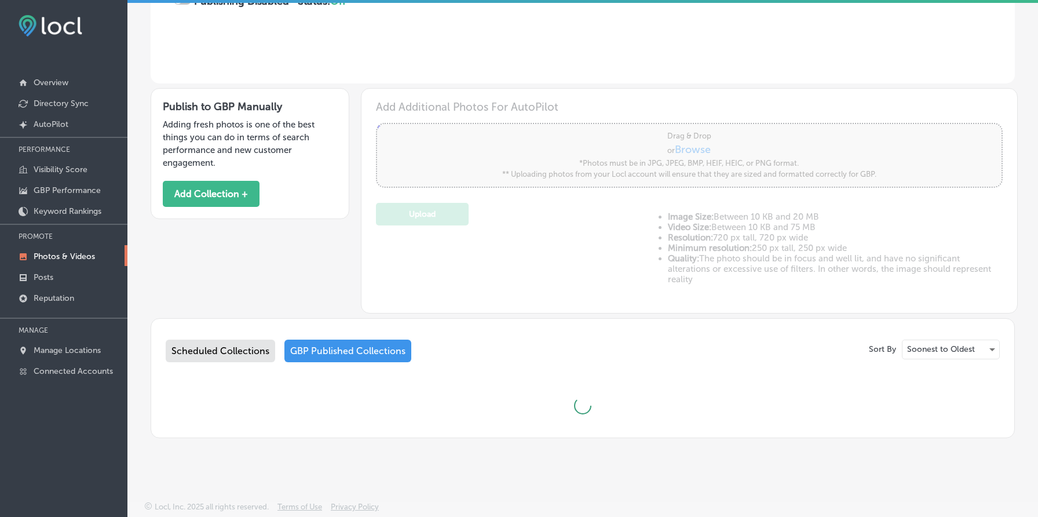
checkbox input "true"
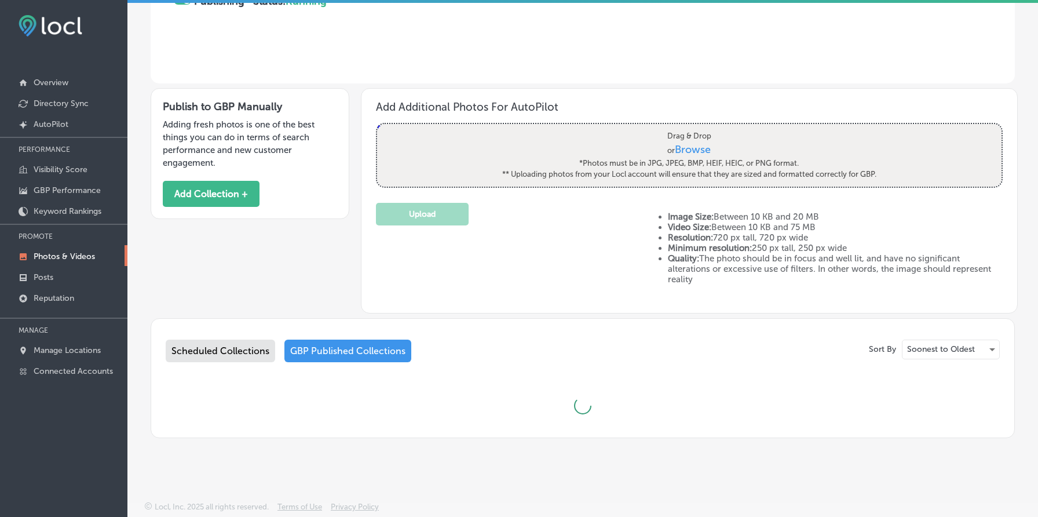
type input "3"
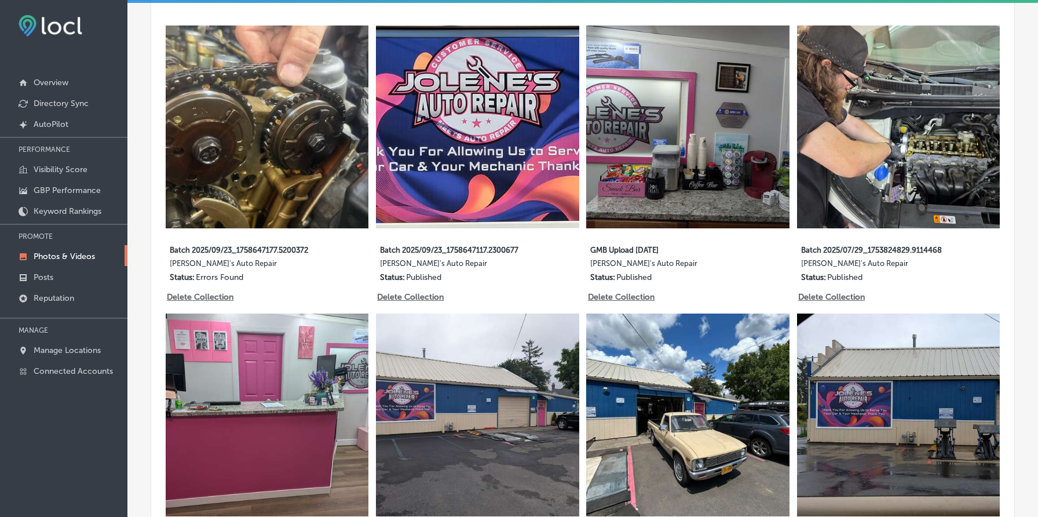
scroll to position [694, 0]
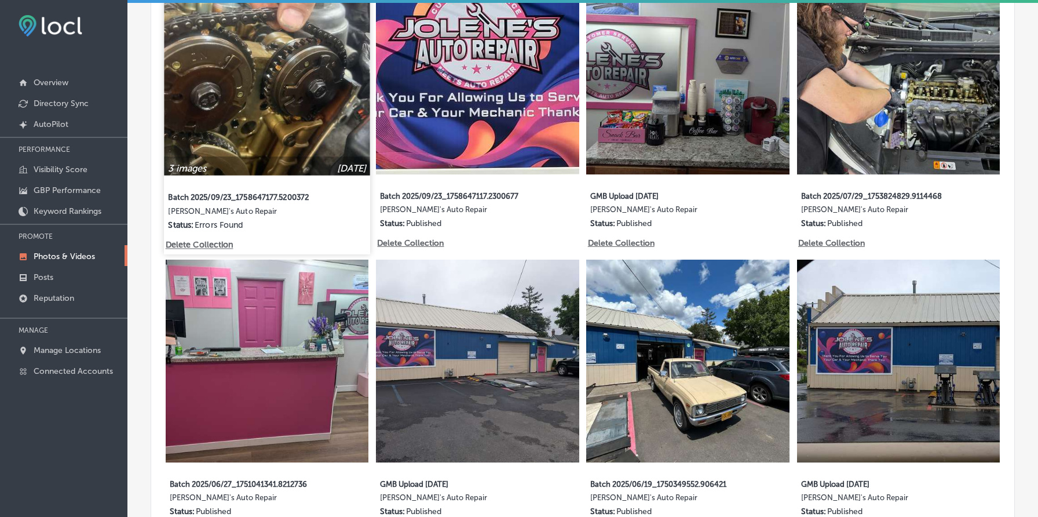
click at [327, 82] on img at bounding box center [267, 72] width 206 height 206
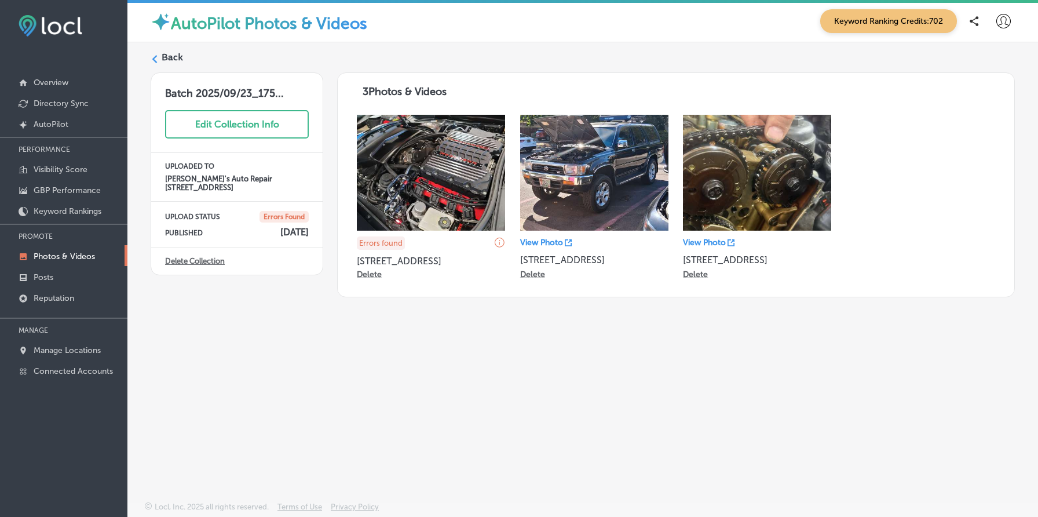
click at [445, 155] on img at bounding box center [431, 173] width 148 height 116
click at [433, 139] on img at bounding box center [431, 173] width 148 height 116
click at [174, 58] on label "Back" at bounding box center [172, 57] width 21 height 13
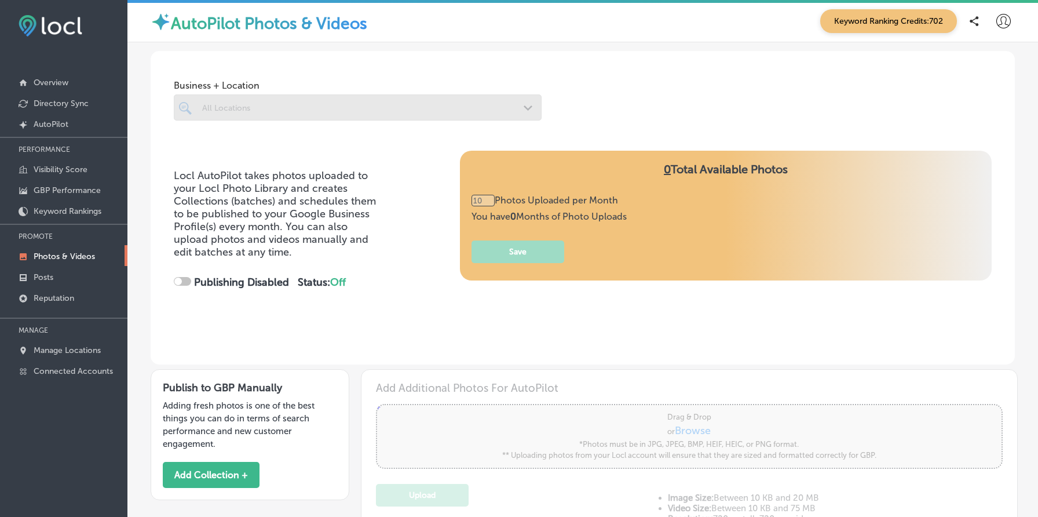
checkbox input "true"
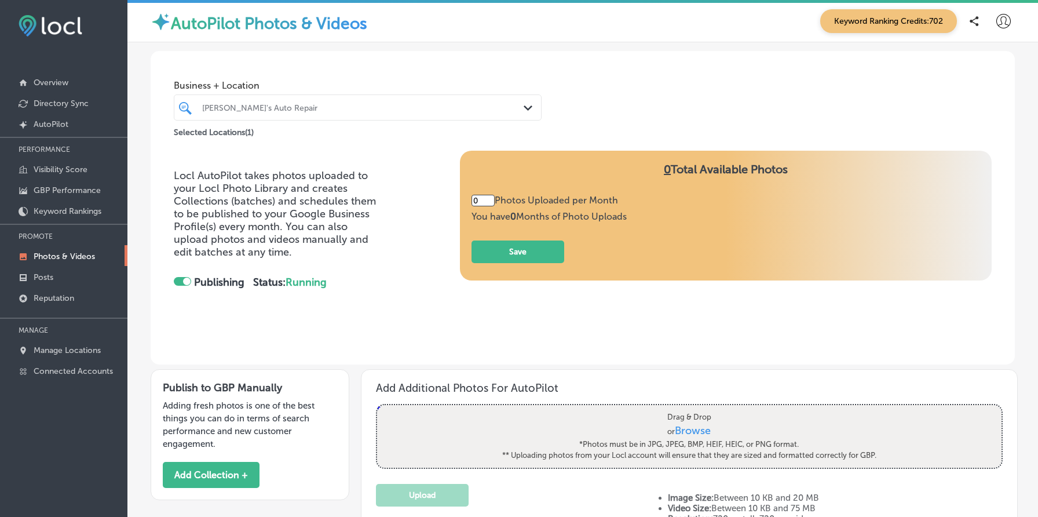
type input "3"
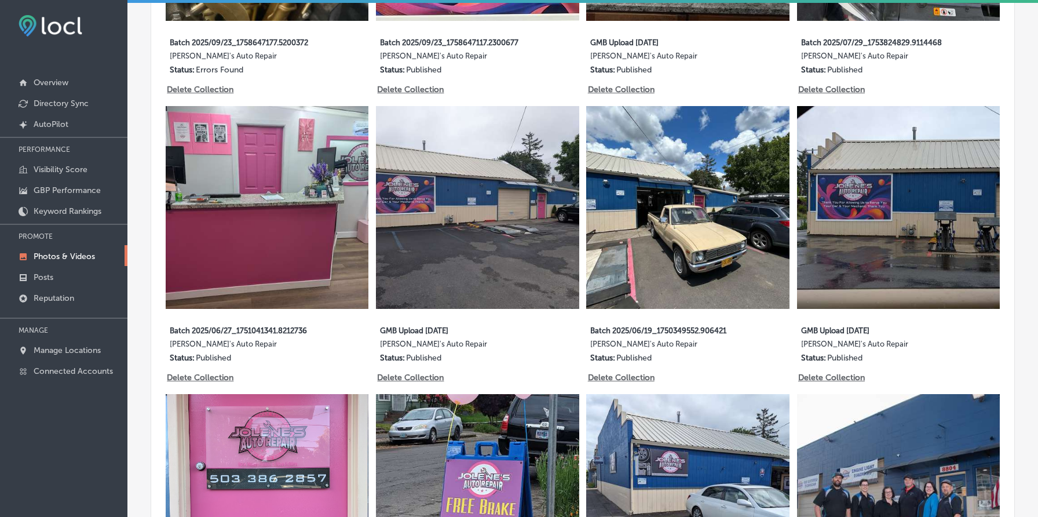
scroll to position [598, 0]
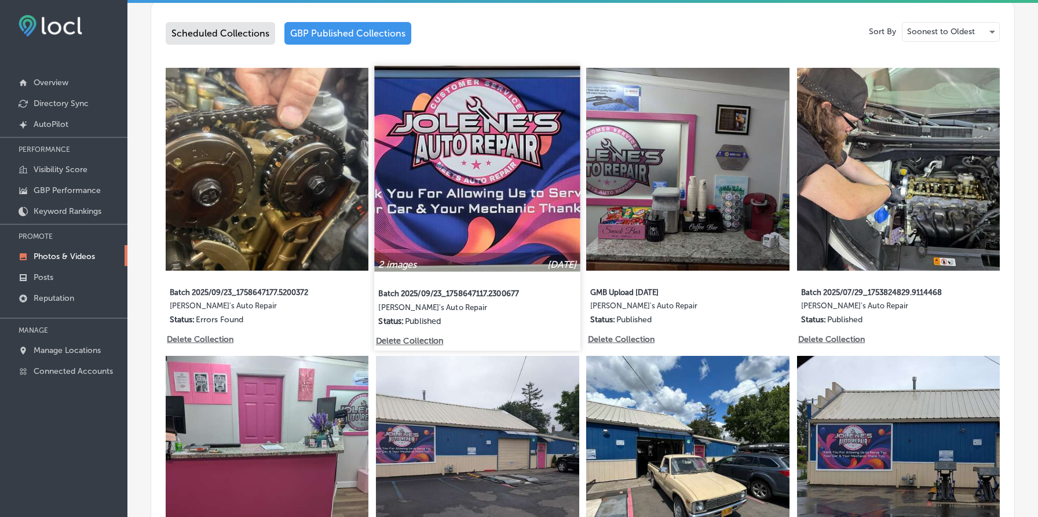
click at [448, 176] on img at bounding box center [478, 168] width 206 height 206
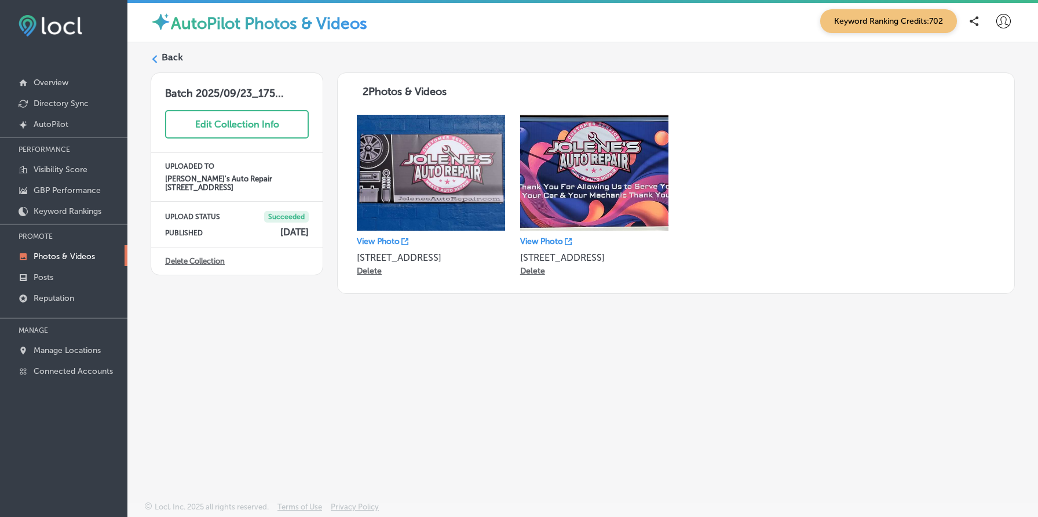
click at [393, 242] on p "View Photo" at bounding box center [378, 241] width 43 height 10
click at [564, 240] on link "View Photo" at bounding box center [546, 241] width 52 height 10
click at [174, 54] on label "Back" at bounding box center [172, 57] width 21 height 13
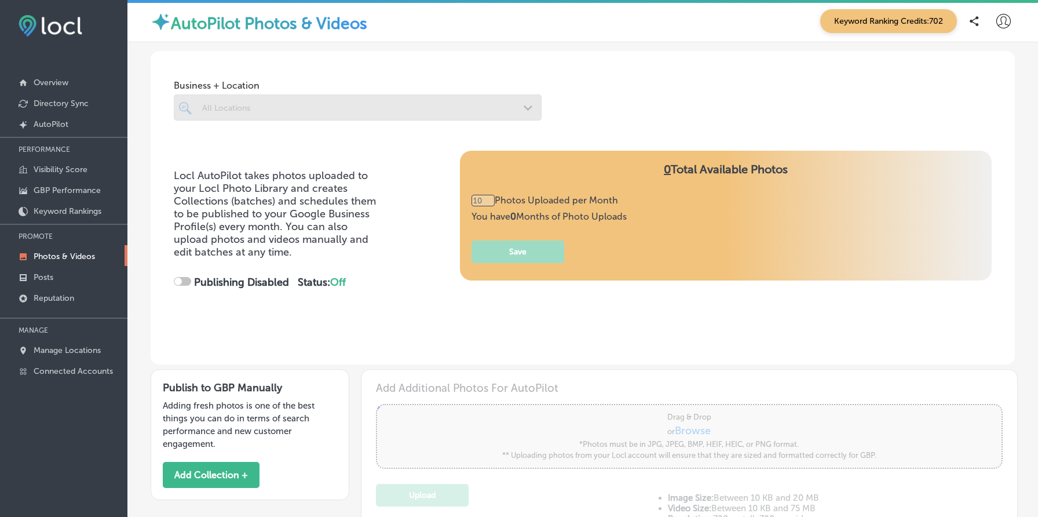
type input "3"
checkbox input "true"
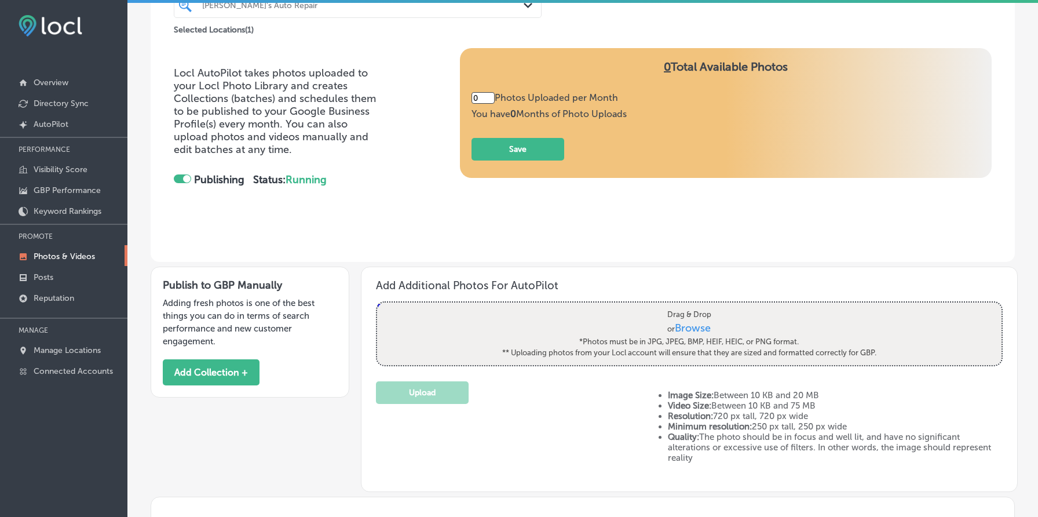
type input "3"
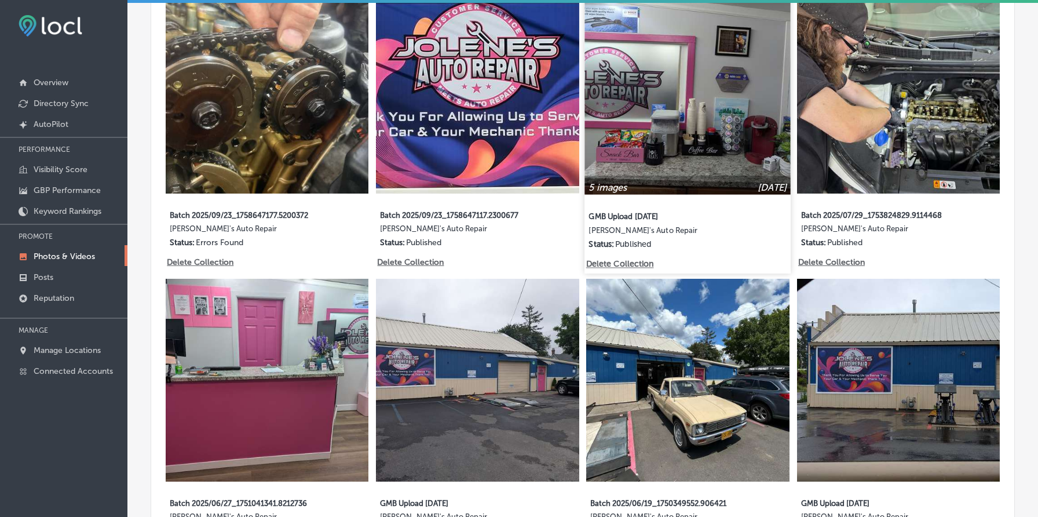
scroll to position [672, 0]
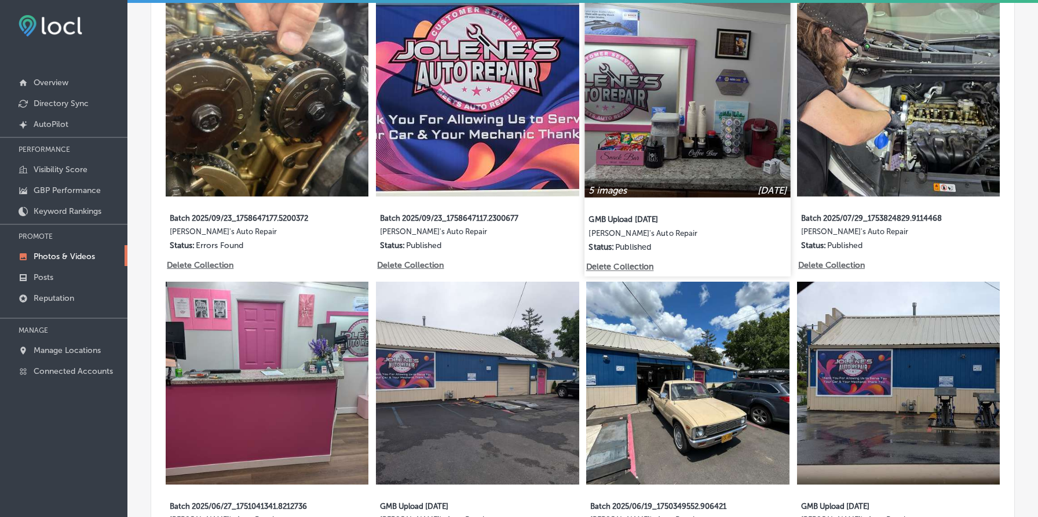
click at [671, 81] on img at bounding box center [688, 94] width 206 height 206
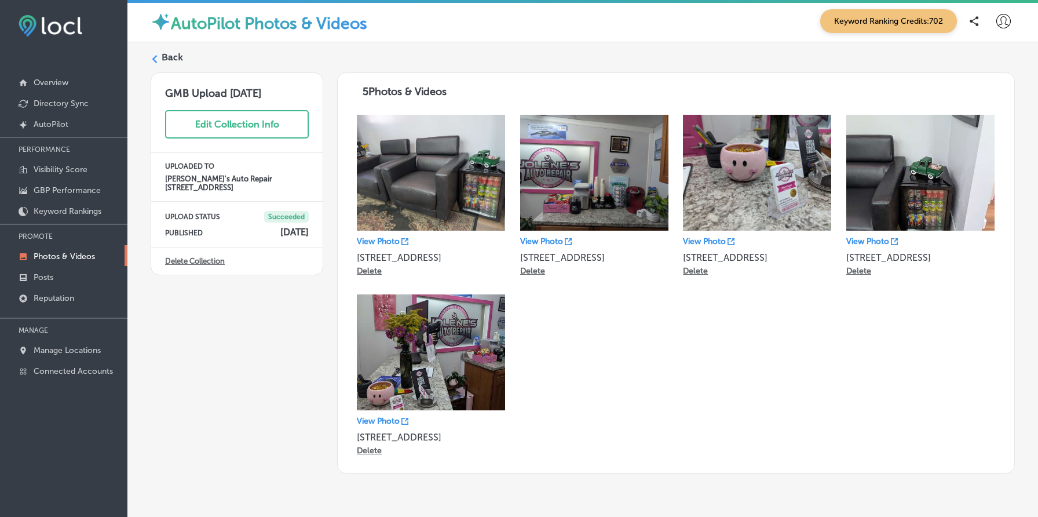
click at [549, 242] on p "View Photo" at bounding box center [541, 241] width 43 height 10
click at [719, 244] on p "View Photo" at bounding box center [704, 241] width 43 height 10
click at [705, 242] on p "View Photo" at bounding box center [704, 241] width 43 height 10
click at [257, 378] on div "GMB Upload [DATE] Edit Collection Info UPLOADED TO [PERSON_NAME]'s Auto Repair …" at bounding box center [237, 272] width 173 height 401
click at [173, 56] on label "Back" at bounding box center [172, 57] width 21 height 13
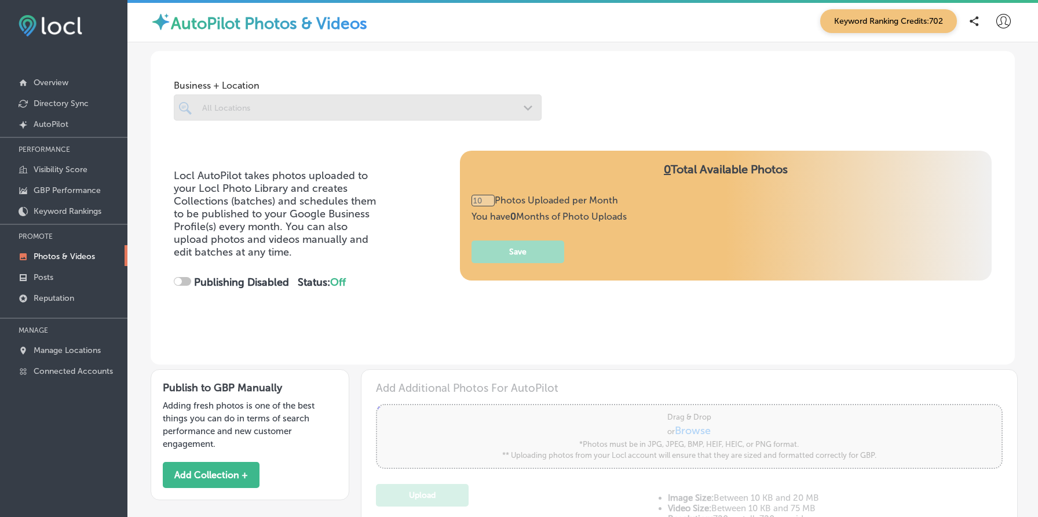
checkbox input "true"
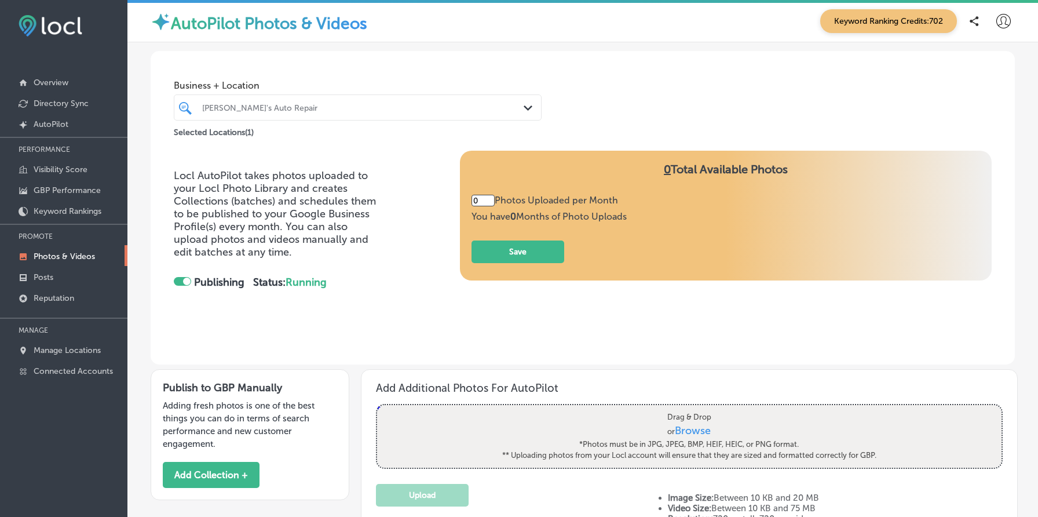
type input "3"
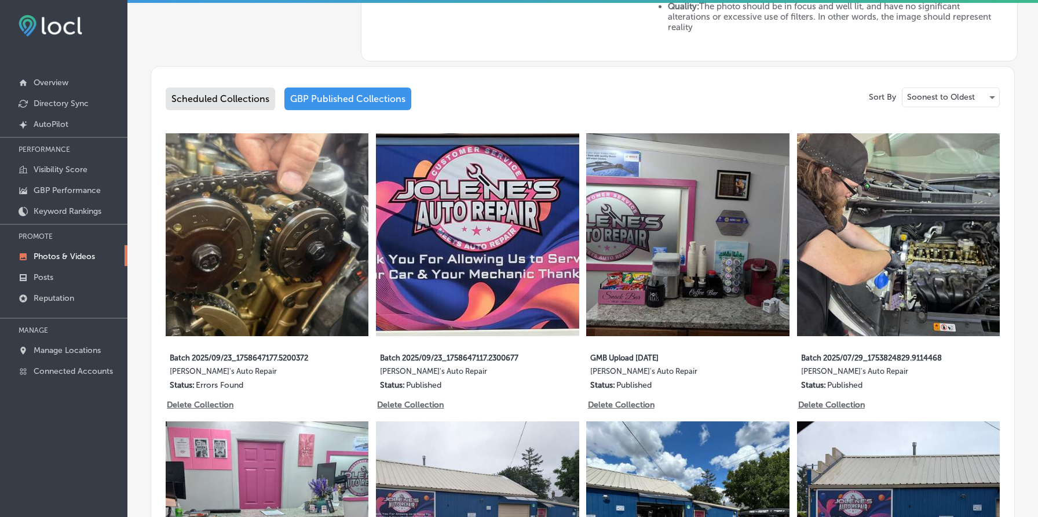
scroll to position [536, 0]
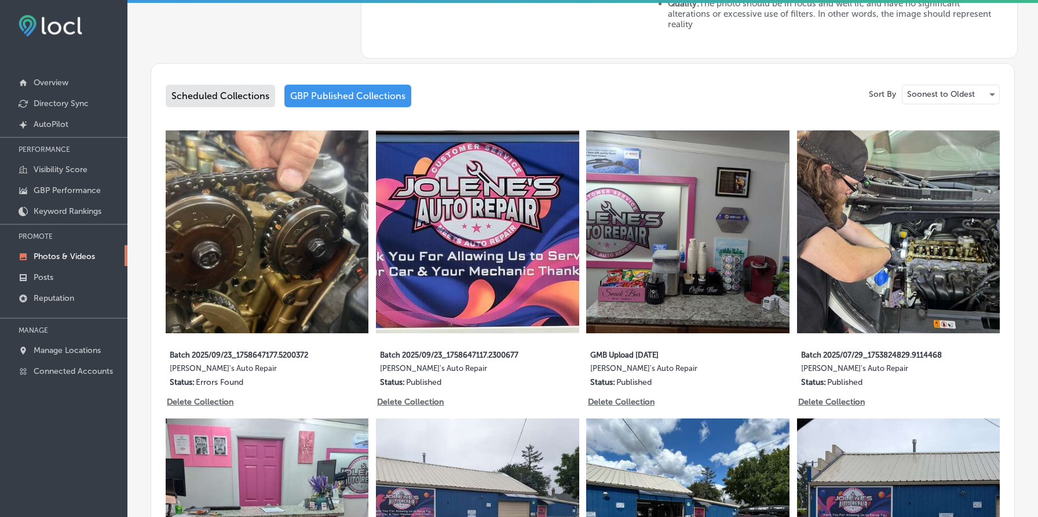
click at [232, 94] on div "Scheduled Collections" at bounding box center [220, 96] width 109 height 23
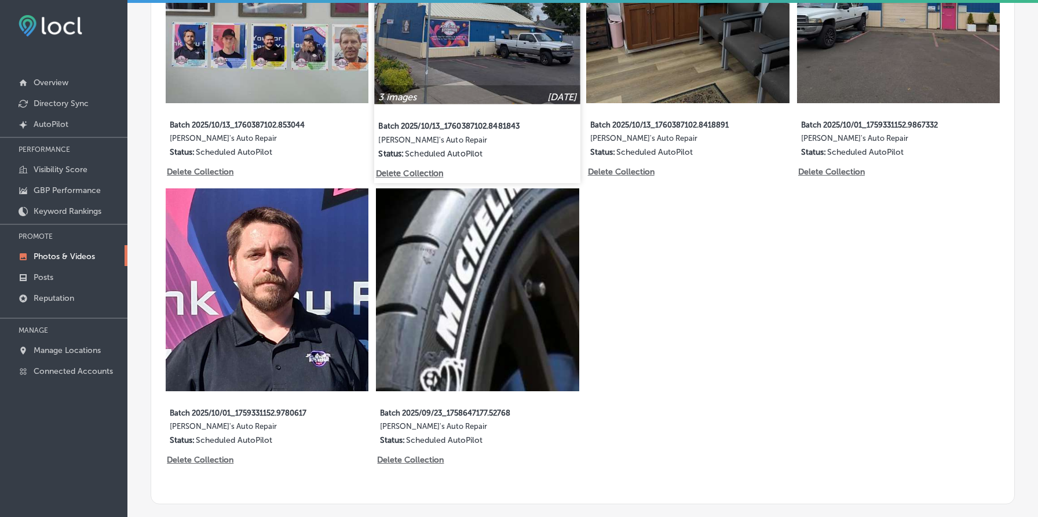
scroll to position [832, 0]
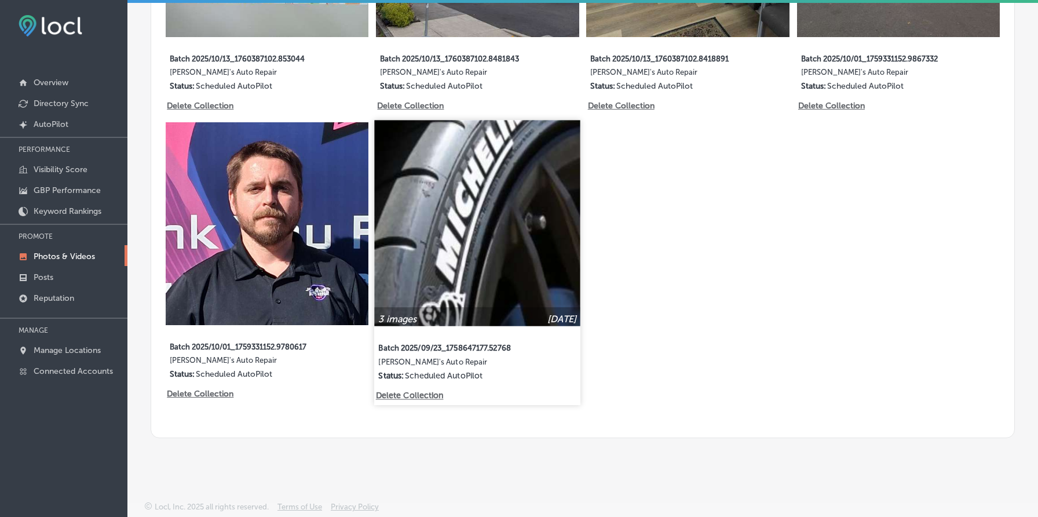
click at [469, 228] on img at bounding box center [478, 223] width 206 height 206
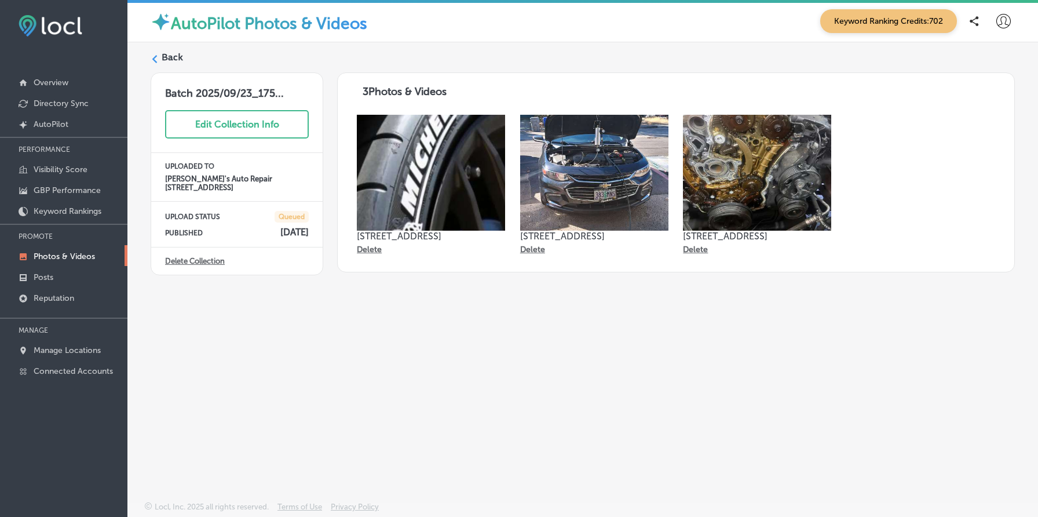
click at [165, 51] on label "Back" at bounding box center [172, 57] width 21 height 13
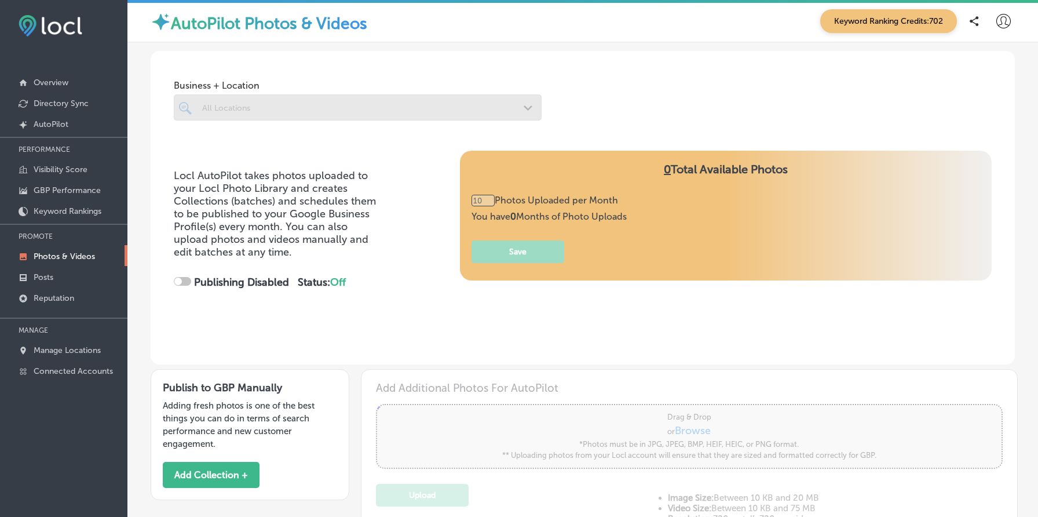
checkbox input "true"
type input "3"
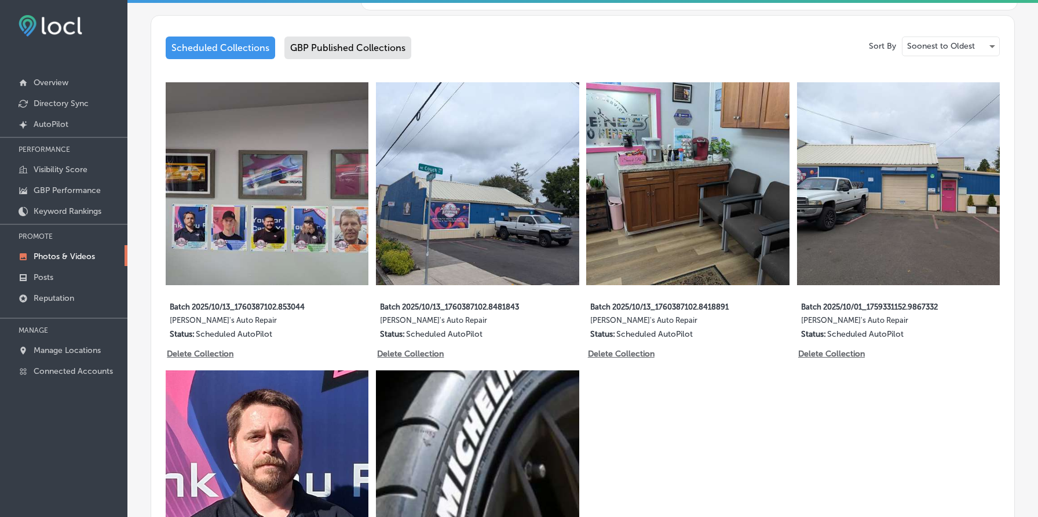
scroll to position [579, 0]
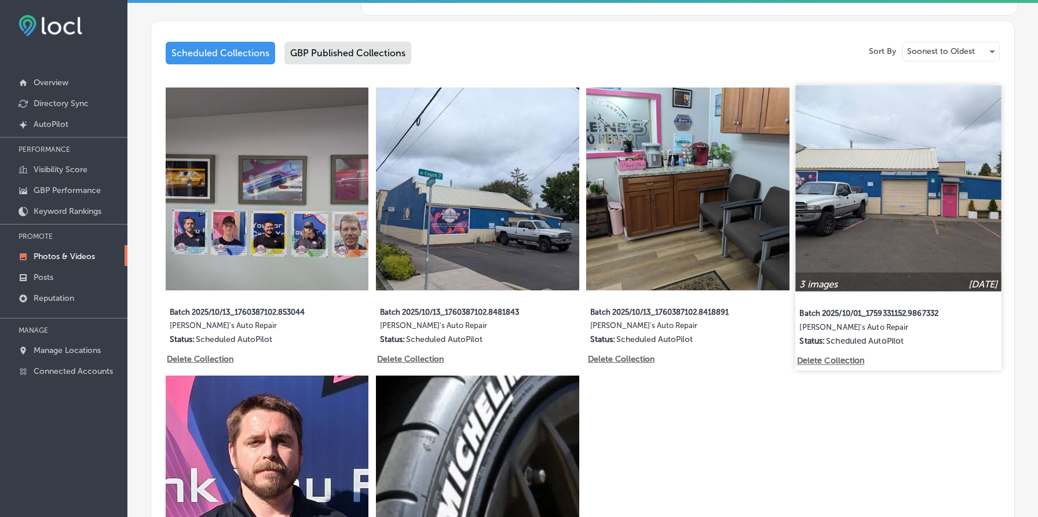
click at [870, 176] on img at bounding box center [898, 188] width 206 height 206
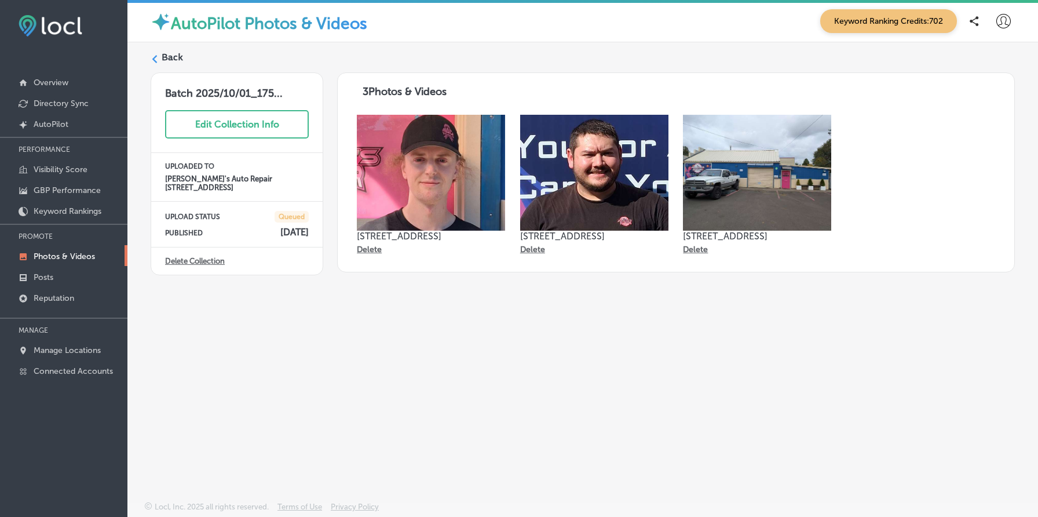
click at [169, 51] on label "Back" at bounding box center [172, 57] width 21 height 13
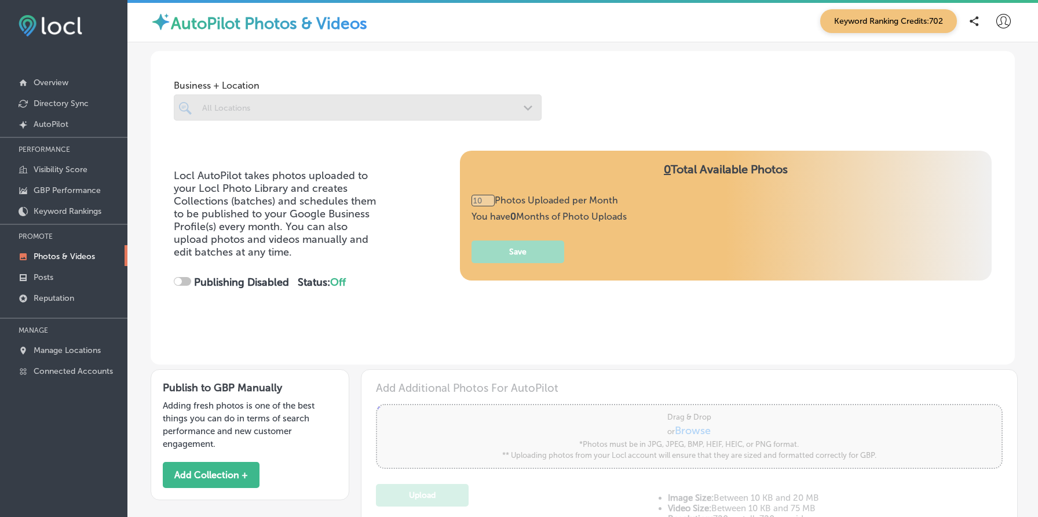
type input "3"
checkbox input "true"
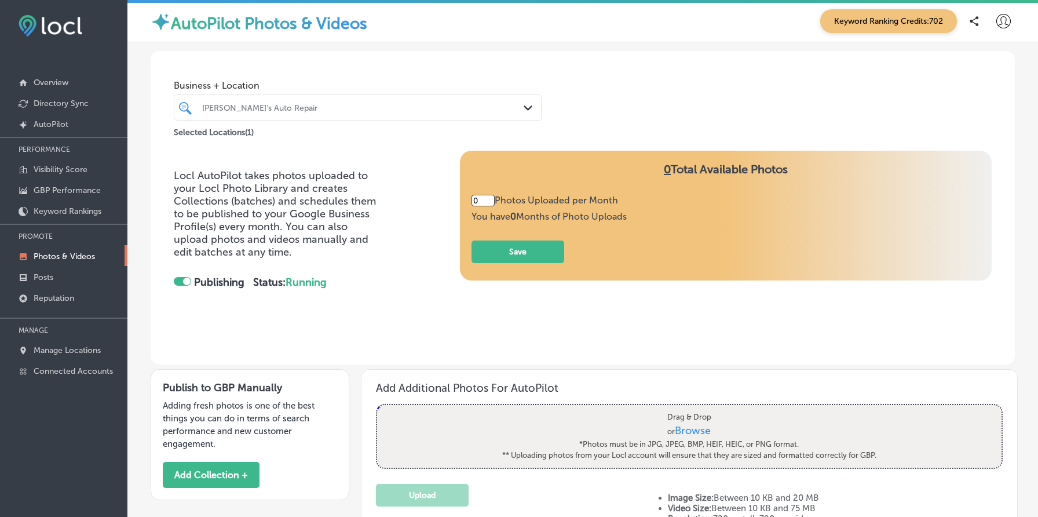
type input "3"
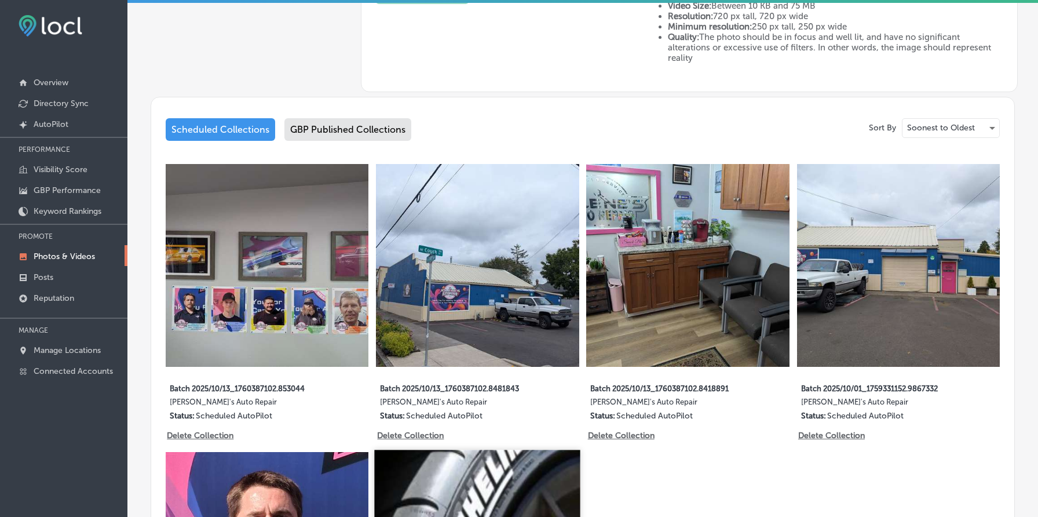
scroll to position [361, 0]
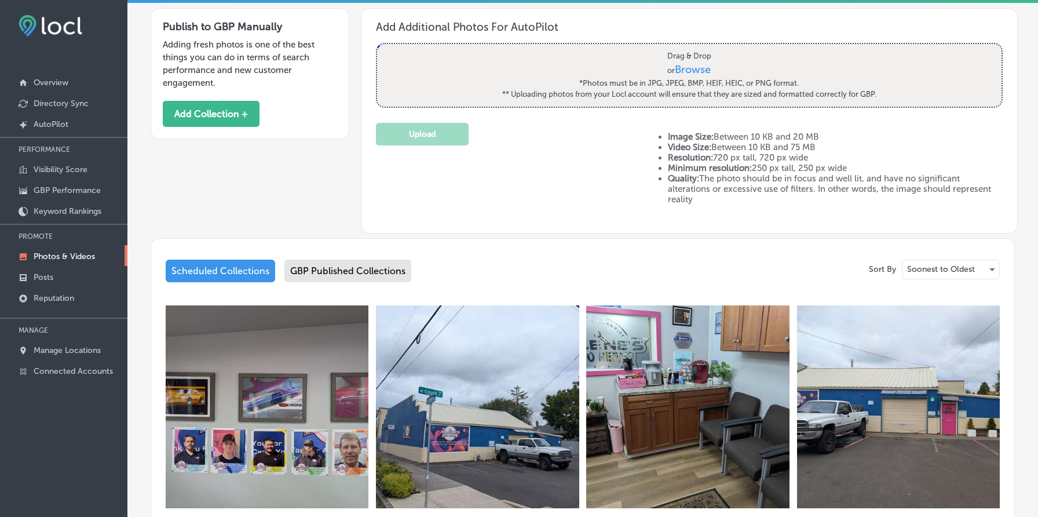
click at [323, 265] on div "GBP Published Collections" at bounding box center [347, 270] width 127 height 23
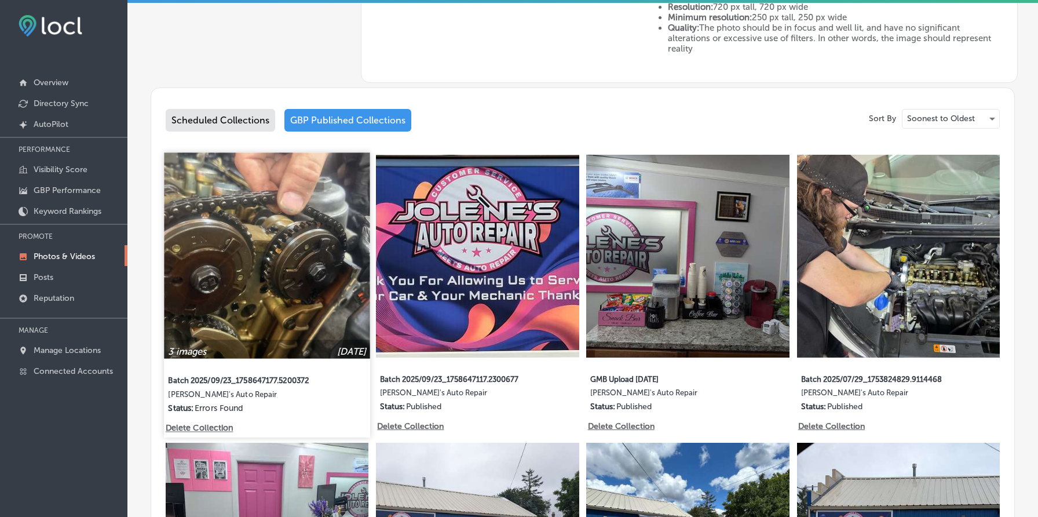
scroll to position [603, 0]
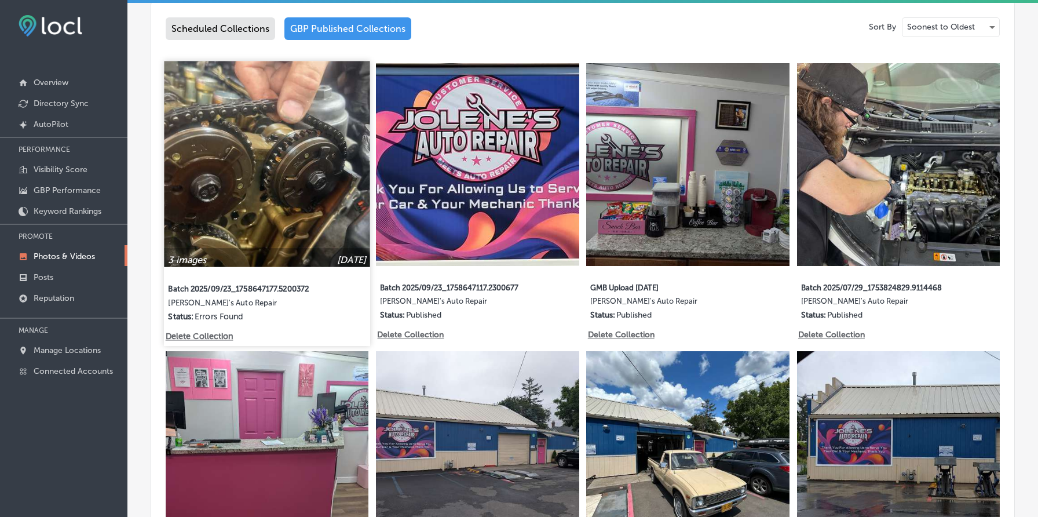
click at [269, 152] on img at bounding box center [267, 164] width 206 height 206
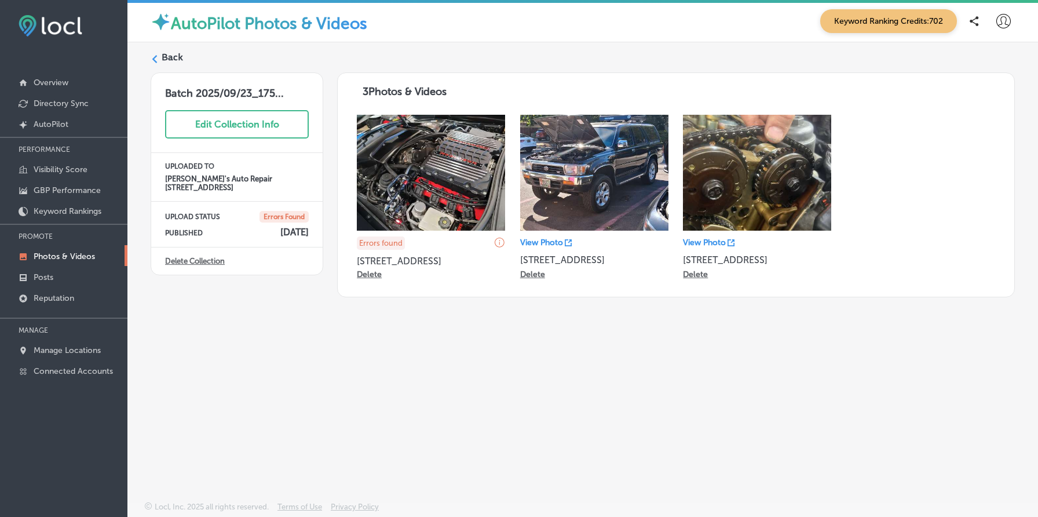
click at [417, 176] on img at bounding box center [431, 173] width 148 height 116
click at [593, 176] on img at bounding box center [594, 173] width 148 height 116
click at [558, 243] on p "View Photo" at bounding box center [541, 242] width 43 height 10
click at [784, 165] on img at bounding box center [757, 173] width 148 height 116
click at [708, 239] on p "View Photo" at bounding box center [704, 242] width 43 height 10
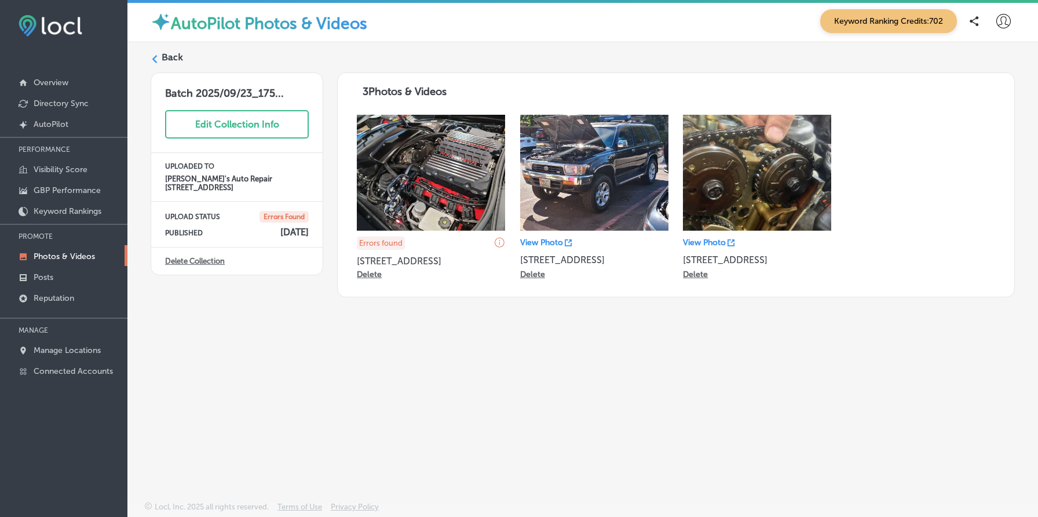
click at [171, 56] on label "Back" at bounding box center [172, 57] width 21 height 13
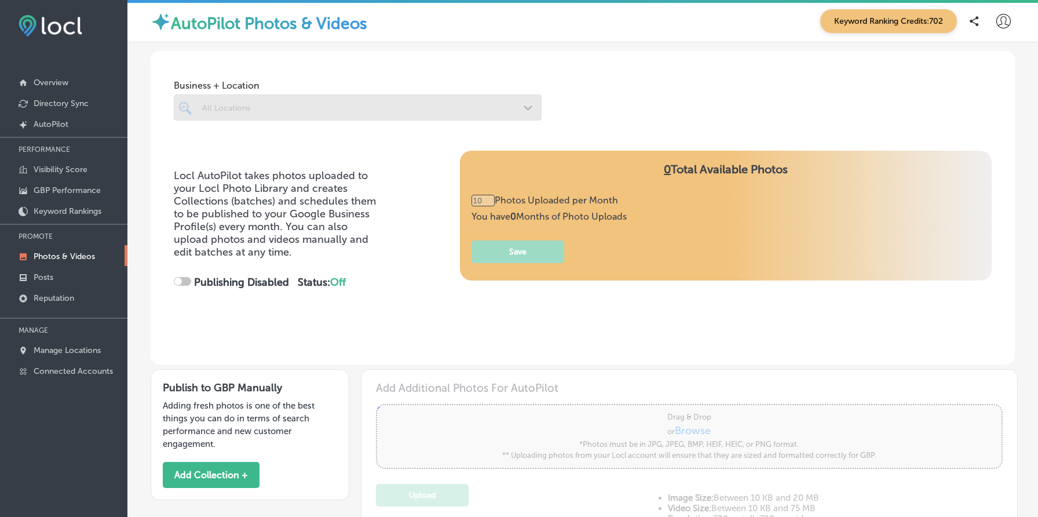
type input "3"
checkbox input "true"
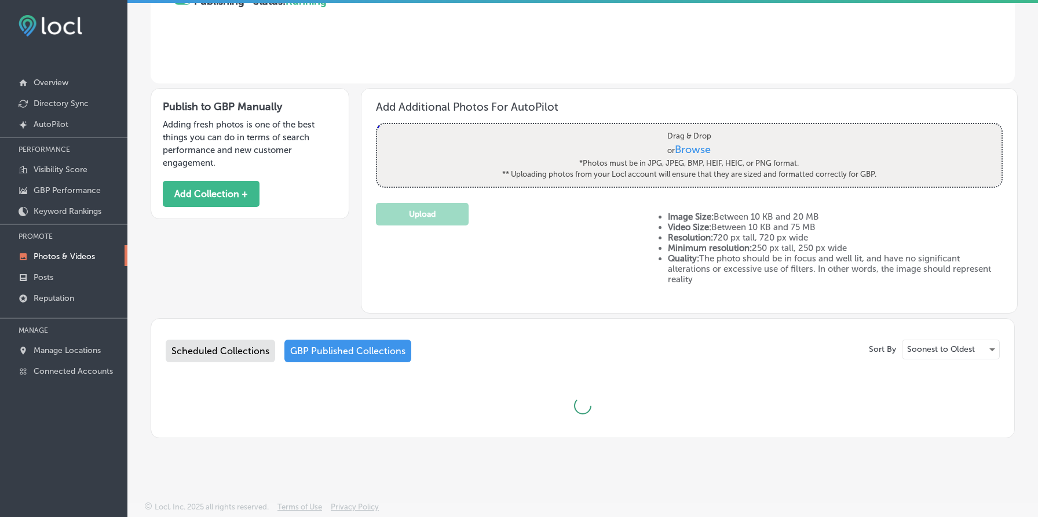
type input "3"
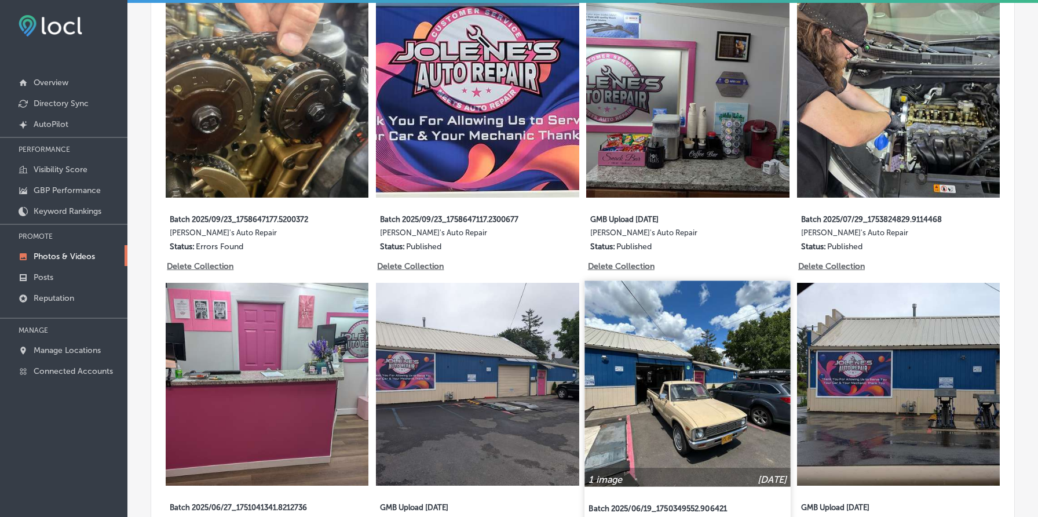
scroll to position [676, 0]
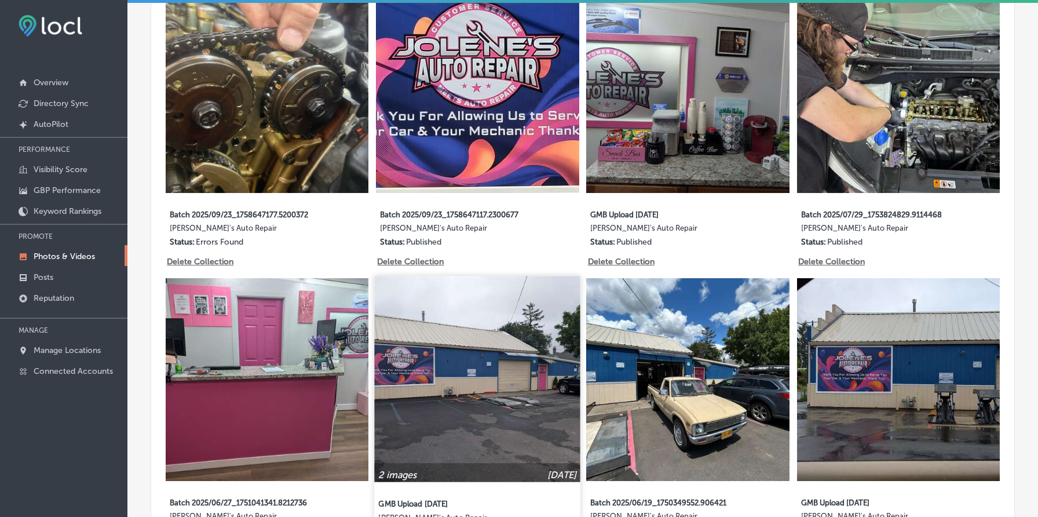
click at [473, 367] on img at bounding box center [478, 379] width 206 height 206
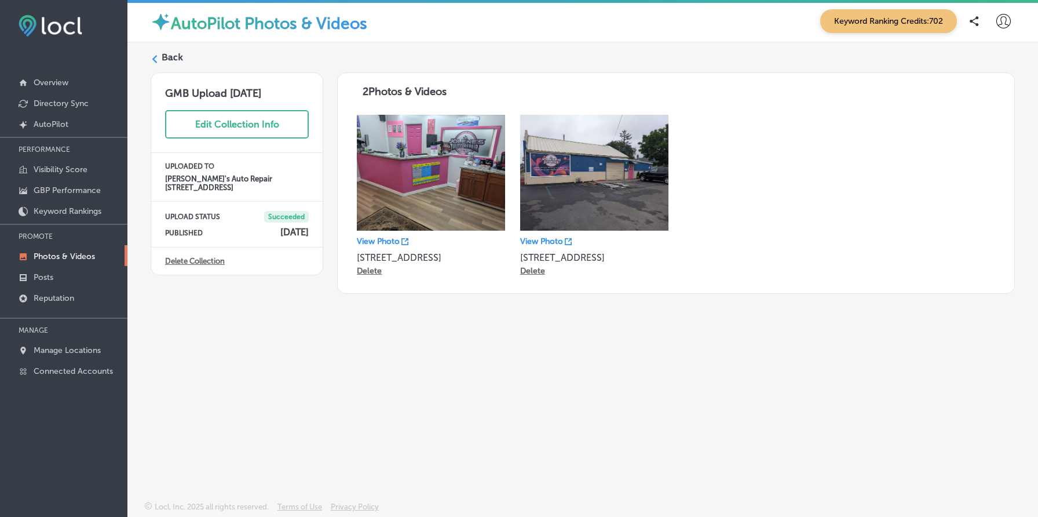
click at [547, 238] on p "View Photo" at bounding box center [541, 241] width 43 height 10
click at [174, 60] on label "Back" at bounding box center [172, 57] width 21 height 13
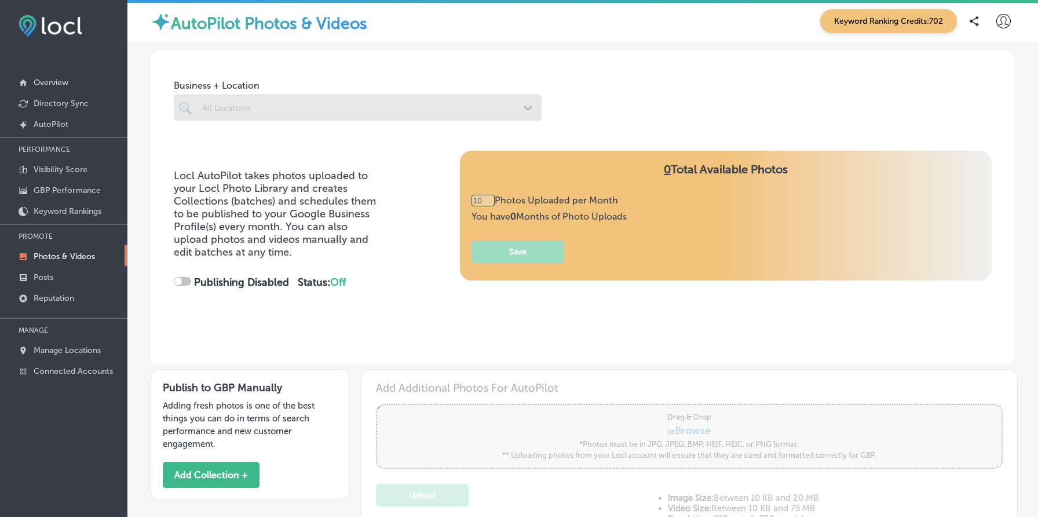
checkbox input "true"
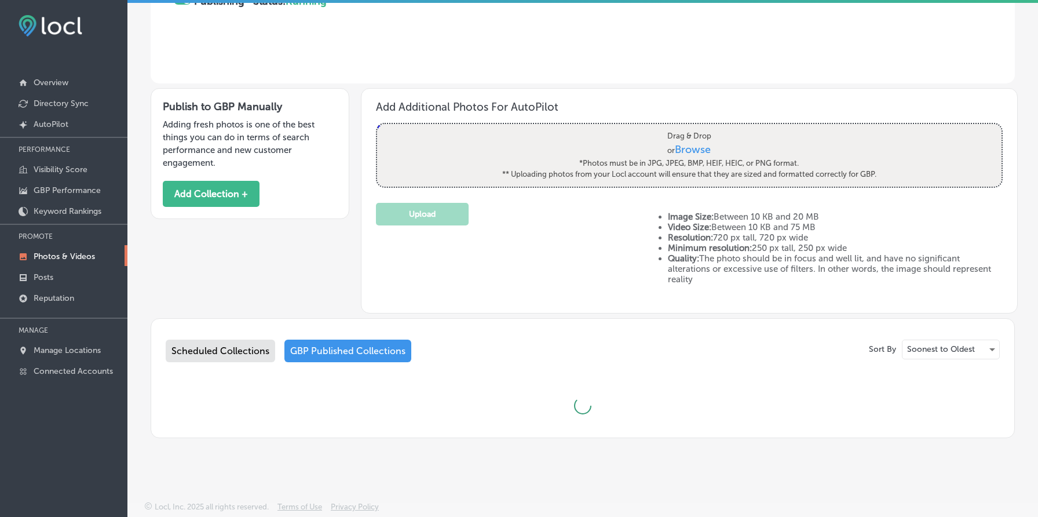
type input "3"
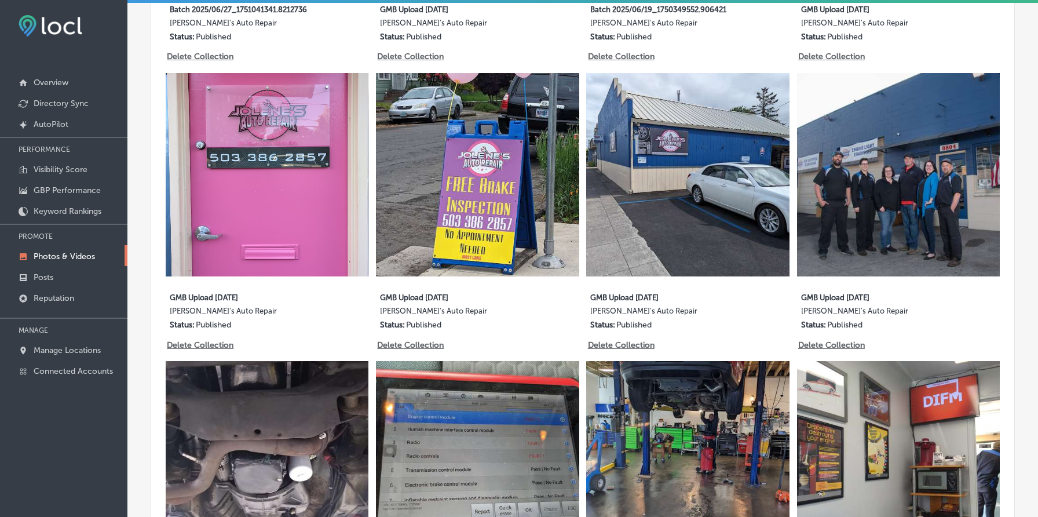
scroll to position [1169, 0]
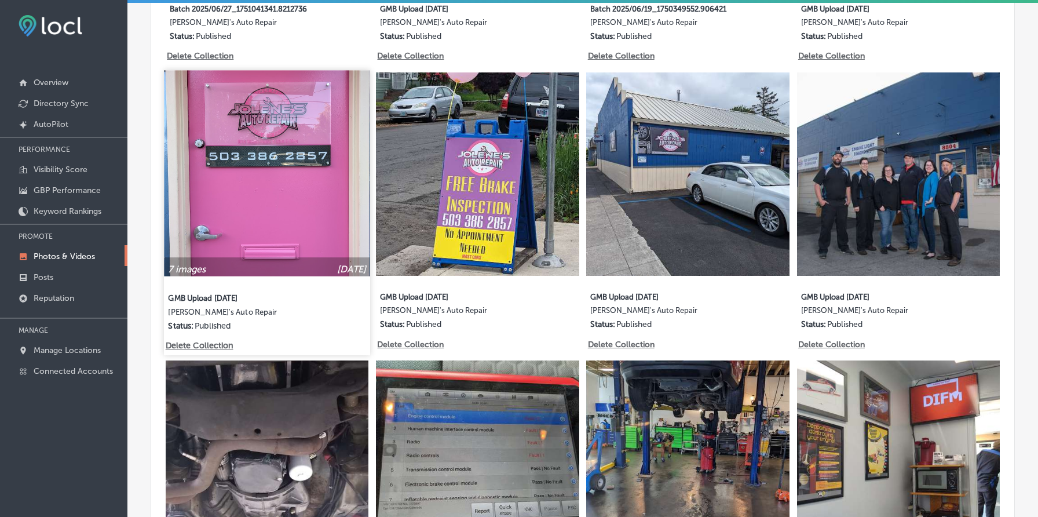
click at [259, 165] on img at bounding box center [267, 174] width 206 height 206
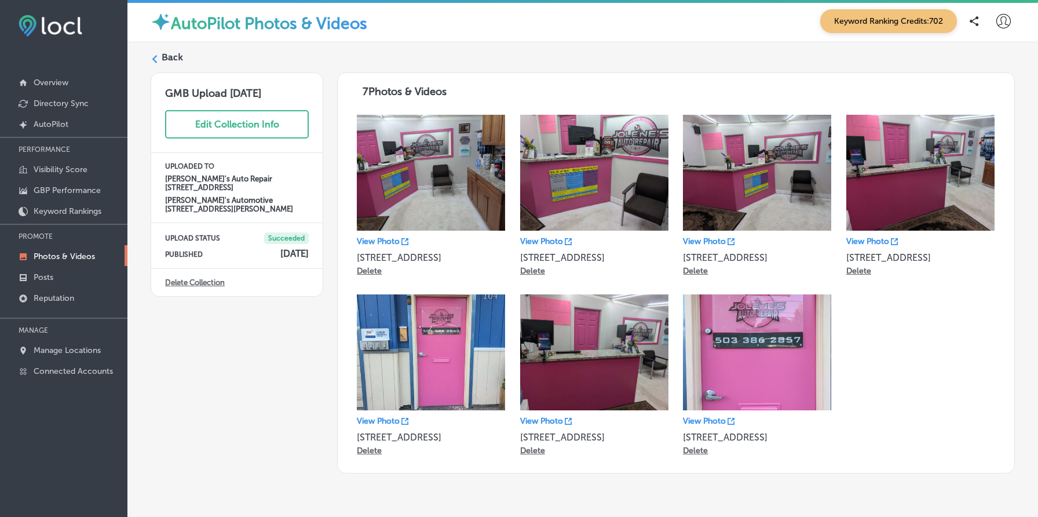
click at [405, 155] on img at bounding box center [431, 173] width 148 height 116
click at [394, 242] on p "View Photo" at bounding box center [378, 241] width 43 height 10
click at [555, 237] on p "View Photo" at bounding box center [541, 241] width 43 height 10
click at [719, 420] on p "View Photo" at bounding box center [704, 421] width 43 height 10
click at [165, 52] on label "Back" at bounding box center [172, 57] width 21 height 13
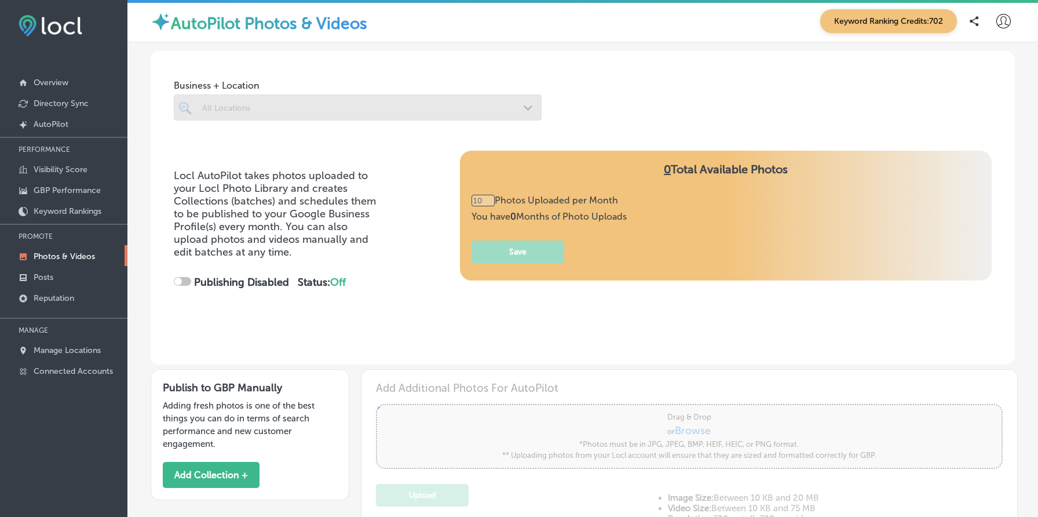
checkbox input "true"
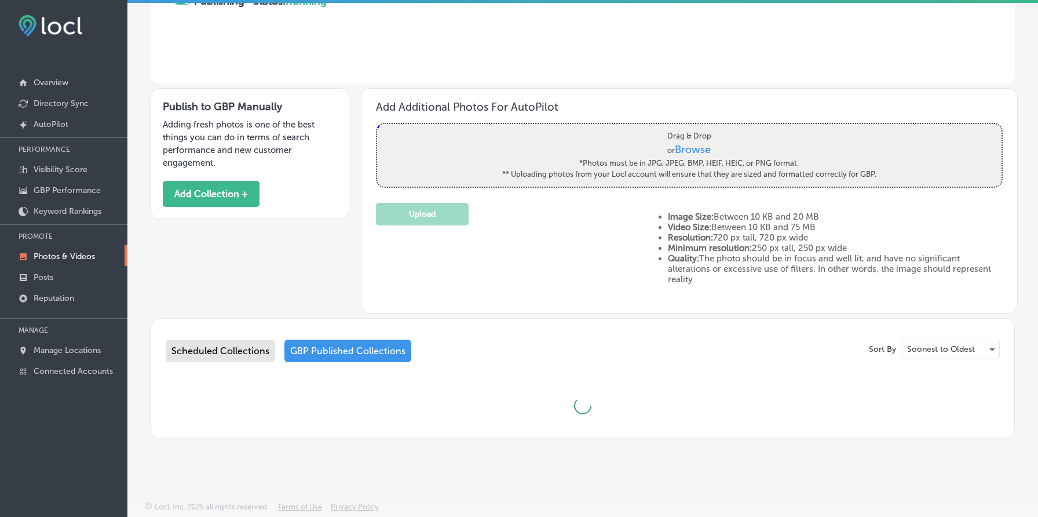
type input "3"
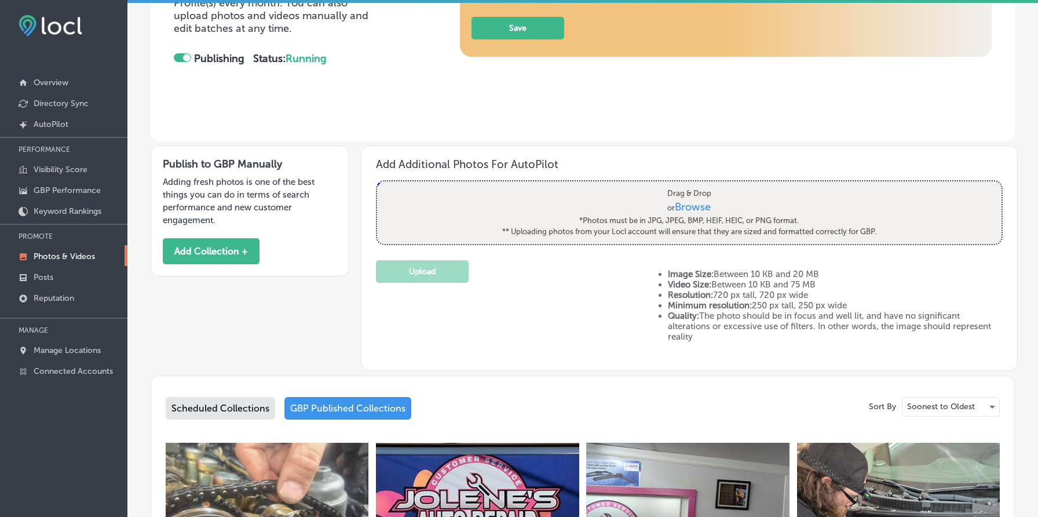
scroll to position [274, 0]
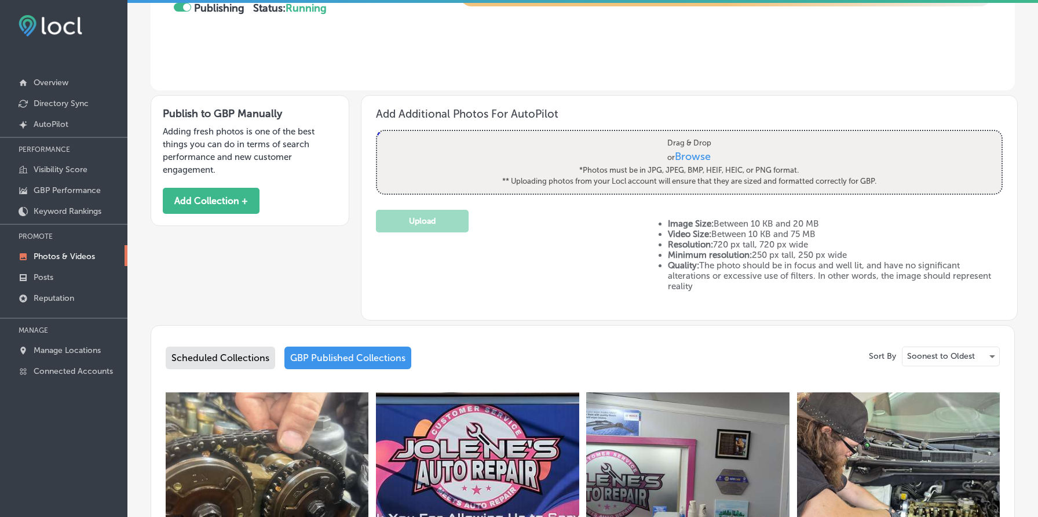
click at [215, 353] on div "Scheduled Collections" at bounding box center [220, 357] width 109 height 23
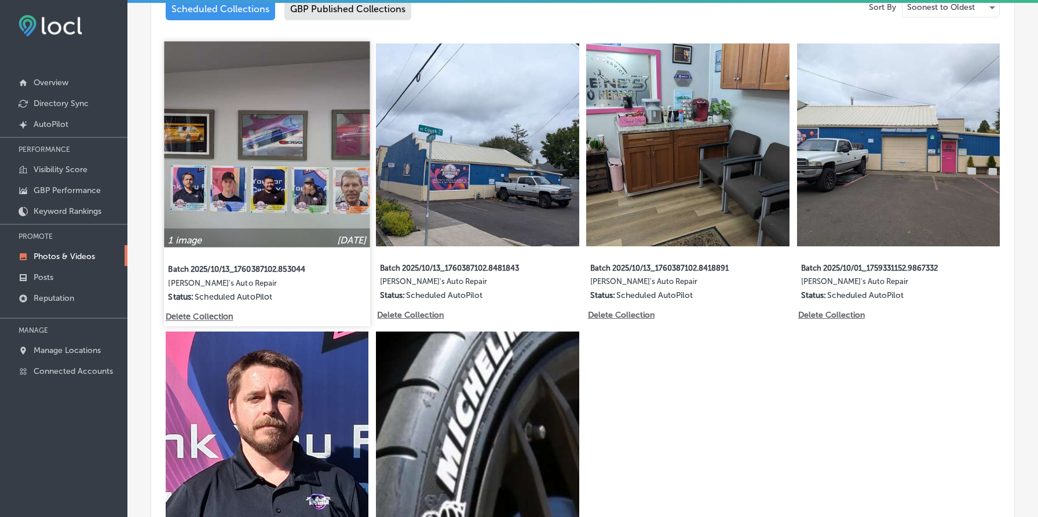
scroll to position [699, 0]
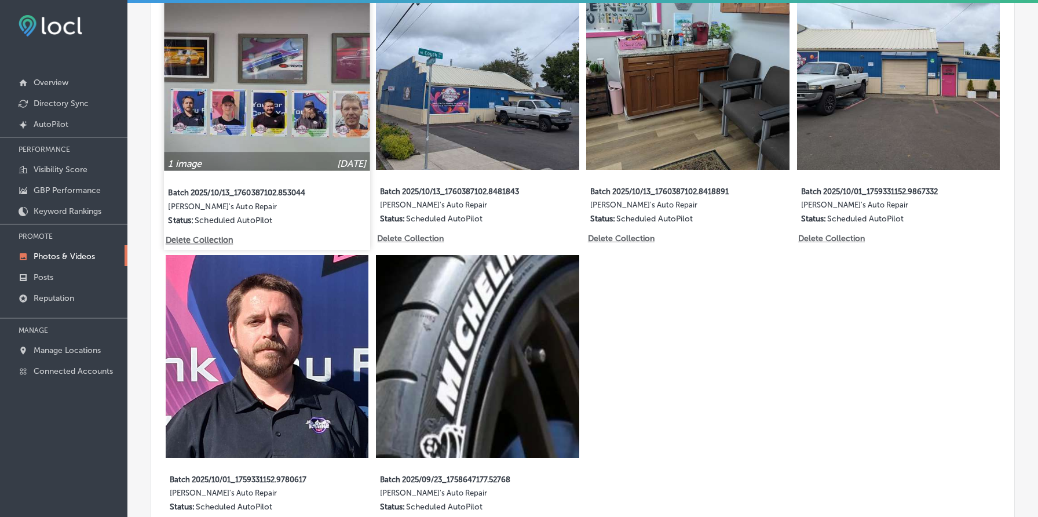
click at [285, 106] on img at bounding box center [267, 68] width 206 height 206
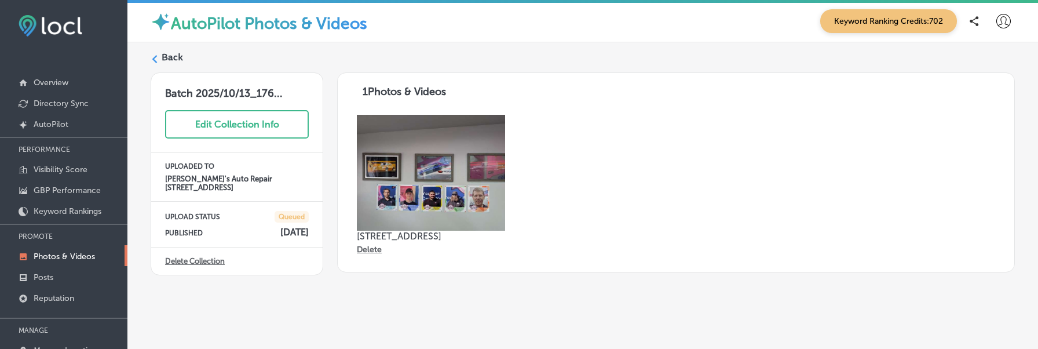
click at [174, 57] on label "Back" at bounding box center [172, 57] width 21 height 13
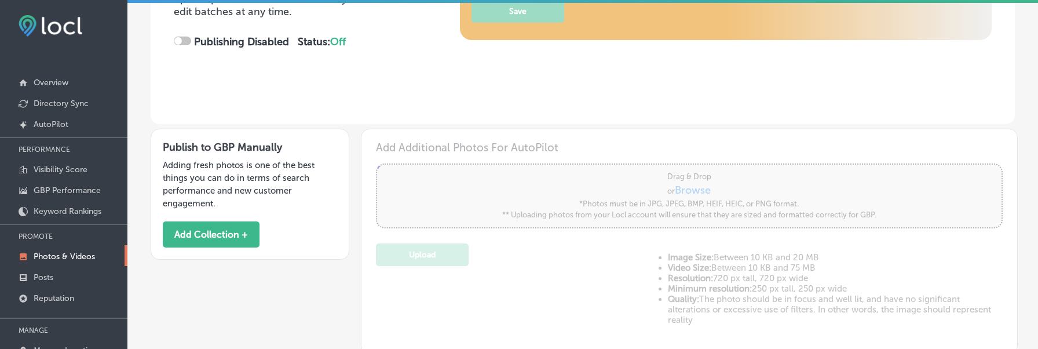
scroll to position [414, 0]
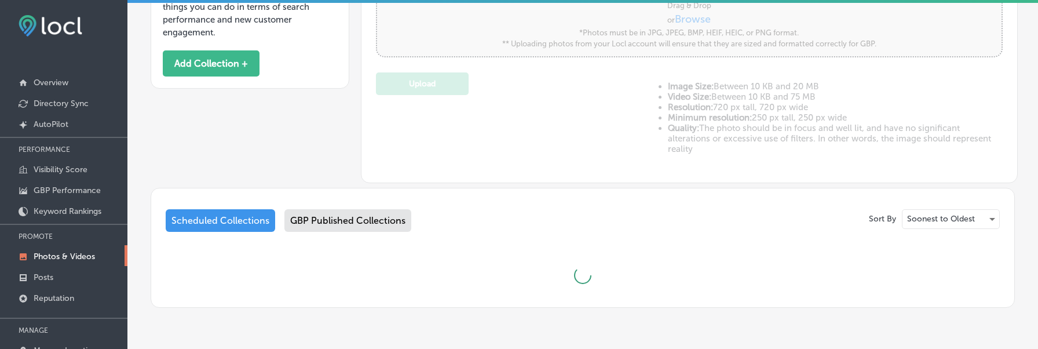
type input "0"
checkbox input "true"
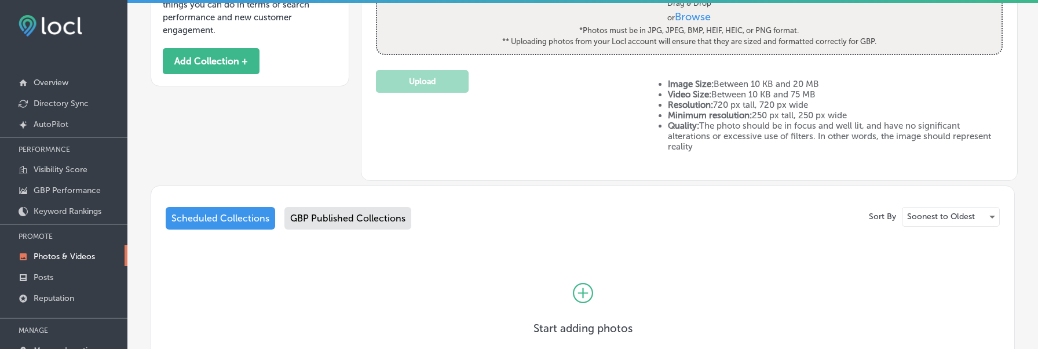
type input "3"
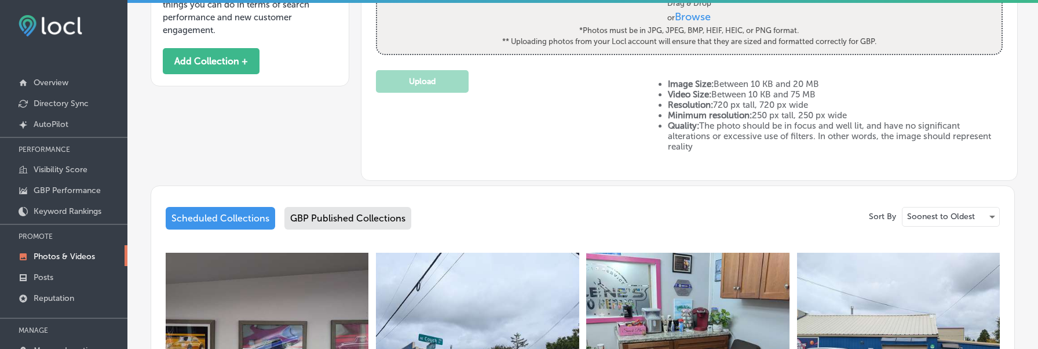
scroll to position [670, 0]
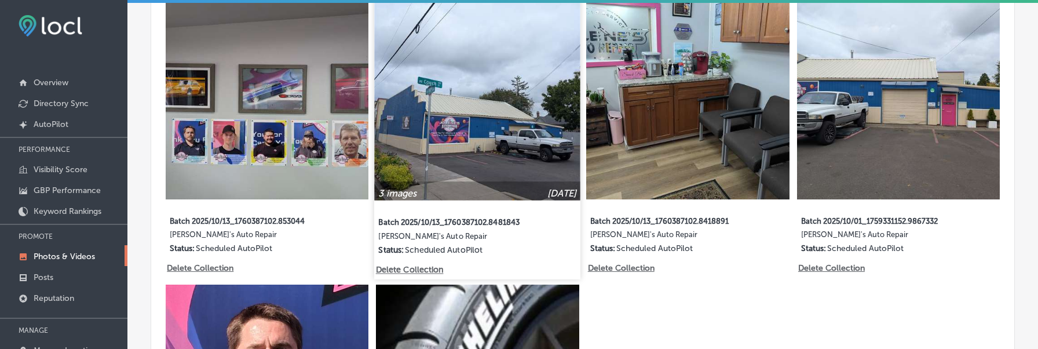
click at [505, 156] on img at bounding box center [478, 97] width 206 height 206
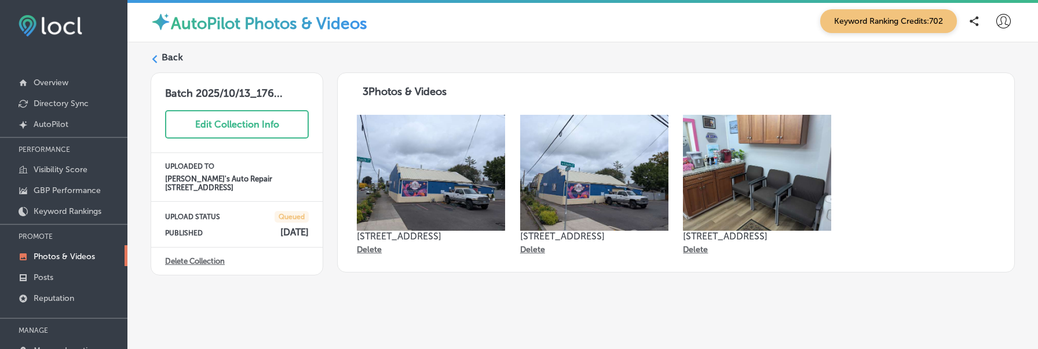
click at [592, 168] on img at bounding box center [594, 173] width 148 height 116
click at [168, 57] on label "Back" at bounding box center [172, 57] width 21 height 13
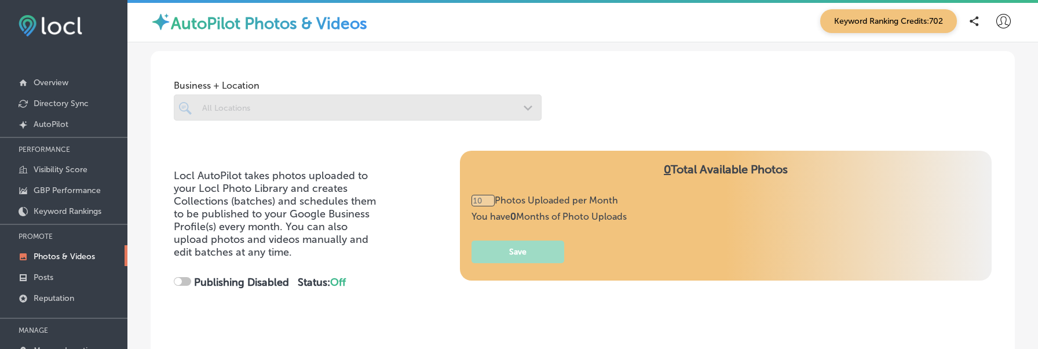
checkbox input "true"
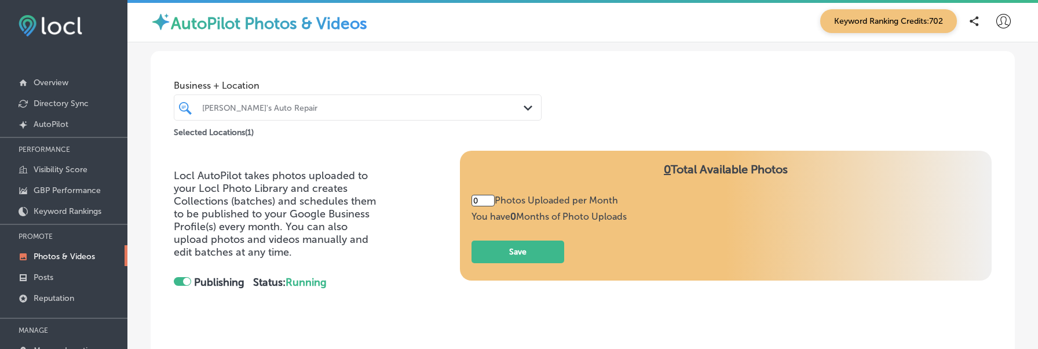
type input "3"
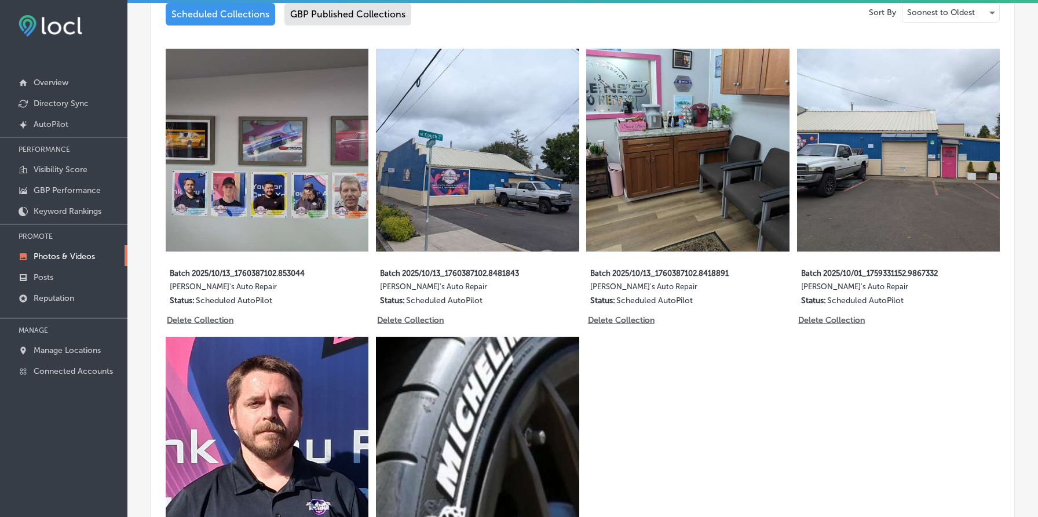
scroll to position [594, 0]
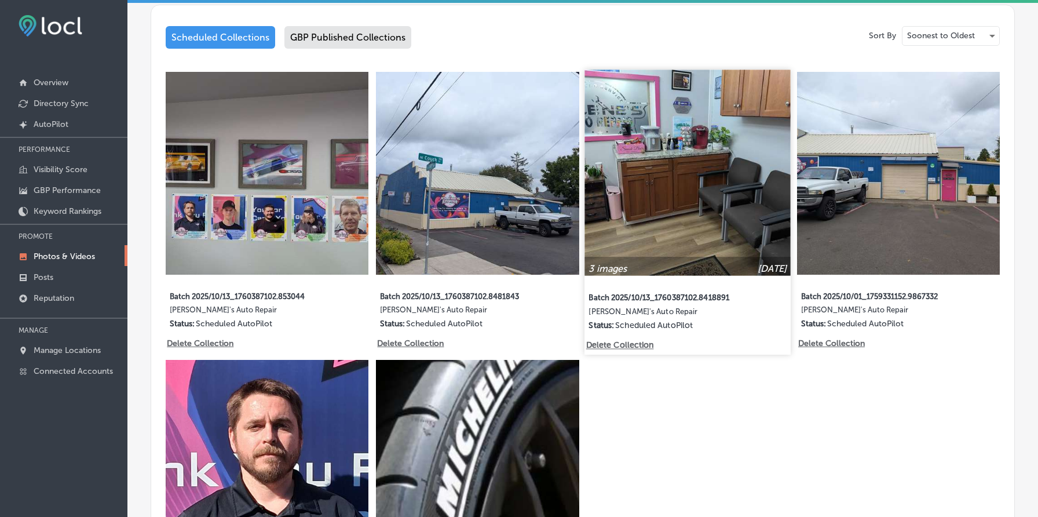
click at [655, 229] on img at bounding box center [688, 173] width 206 height 206
